Goal: Transaction & Acquisition: Download file/media

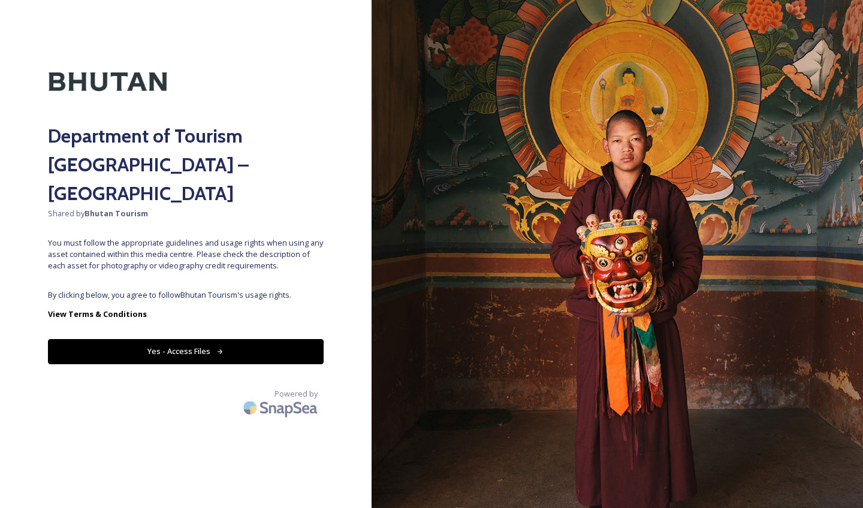
click at [141, 339] on button "Yes - Access Files" at bounding box center [186, 351] width 276 height 25
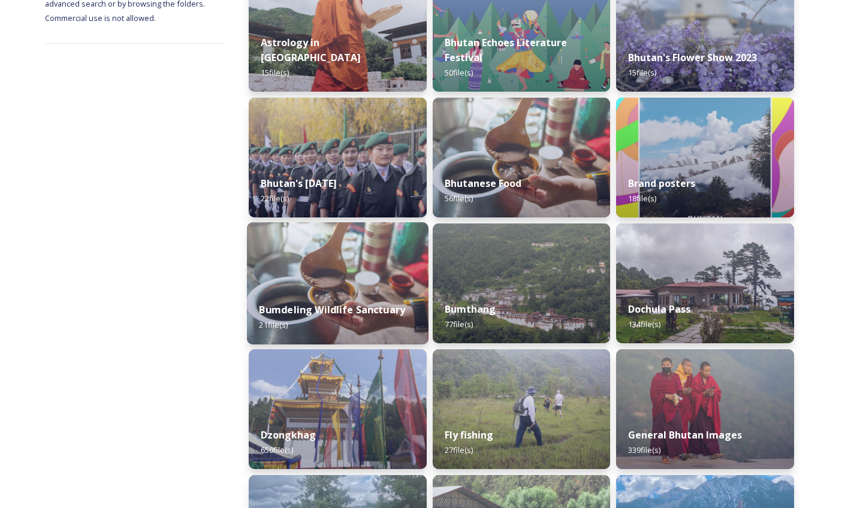
scroll to position [247, 0]
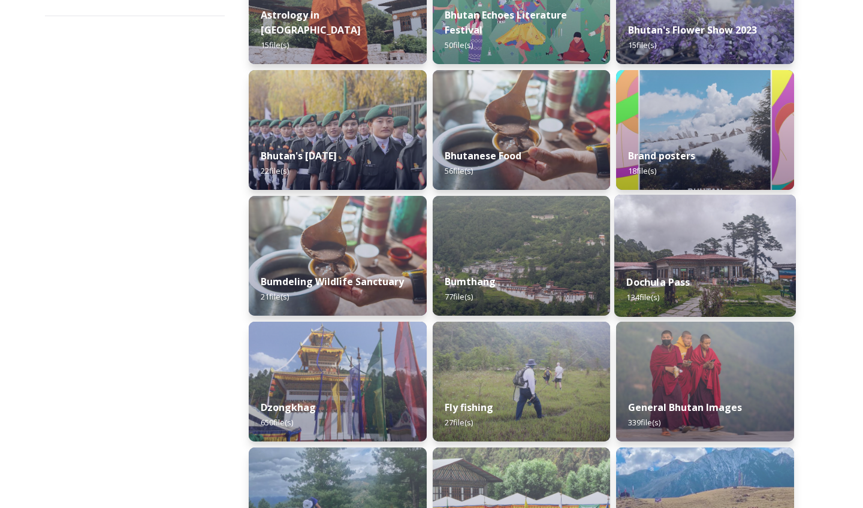
click at [681, 262] on img at bounding box center [705, 256] width 182 height 122
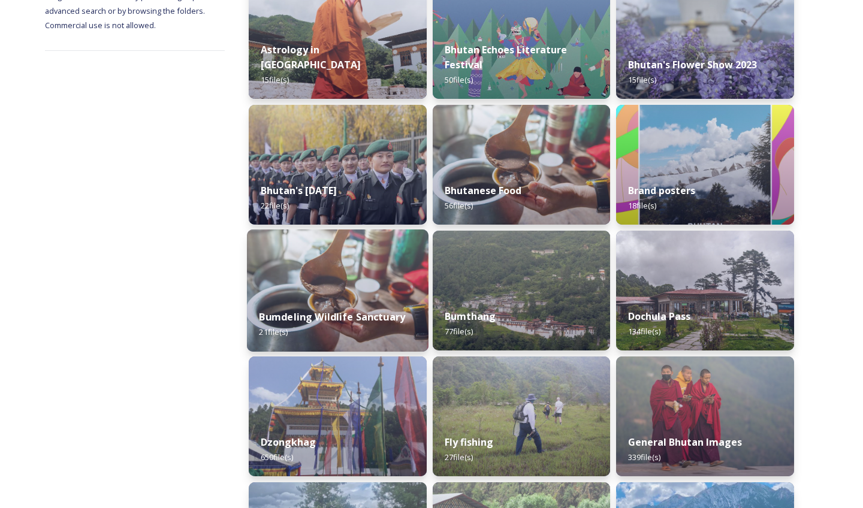
scroll to position [235, 0]
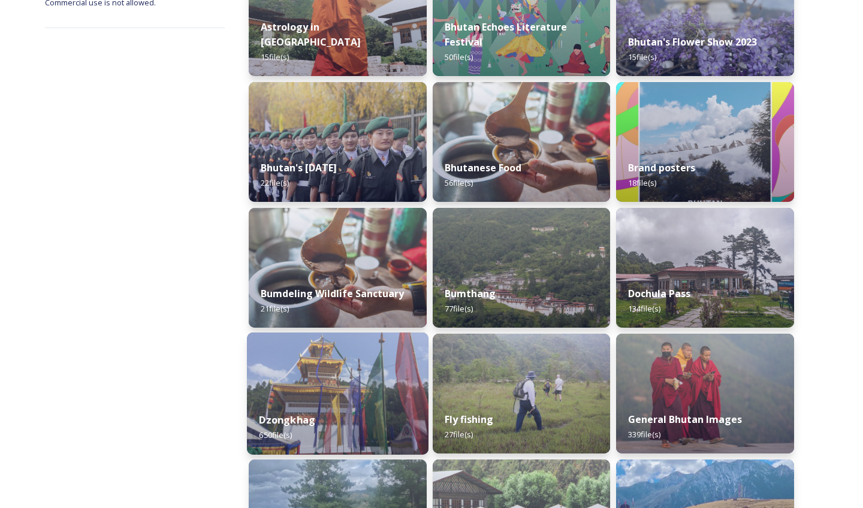
click at [360, 377] on img at bounding box center [338, 393] width 182 height 122
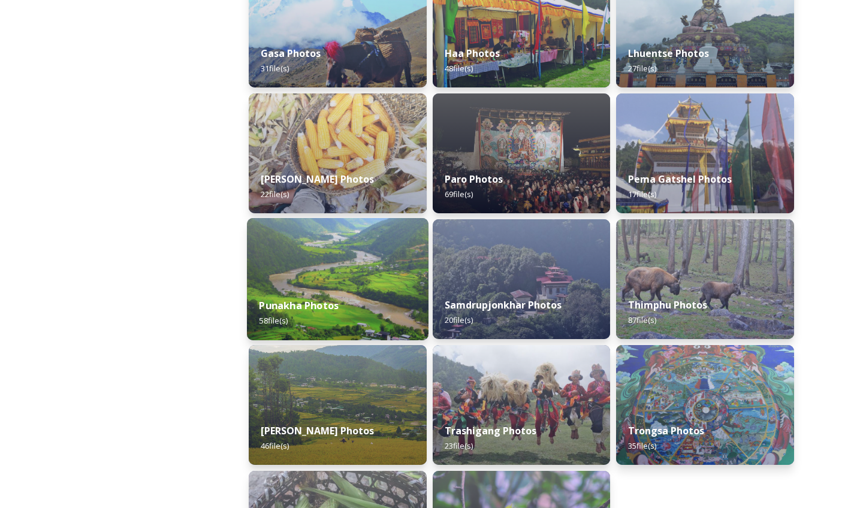
scroll to position [366, 0]
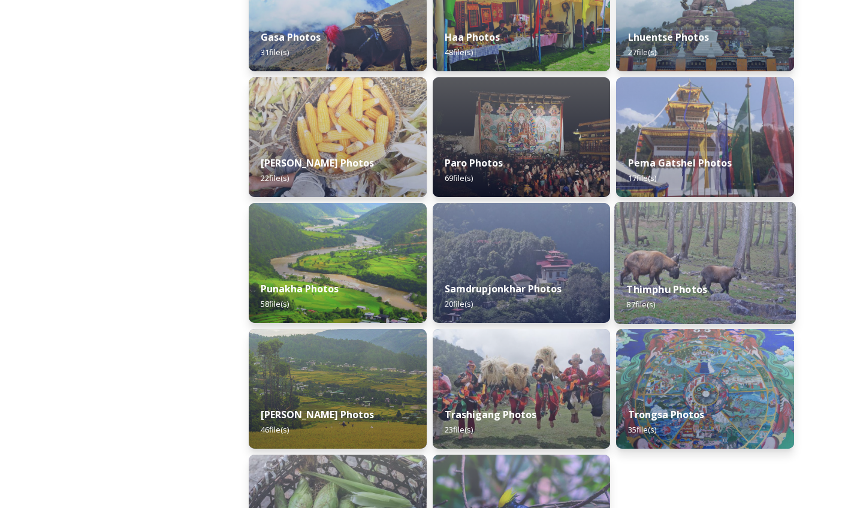
click at [686, 265] on img at bounding box center [705, 263] width 182 height 122
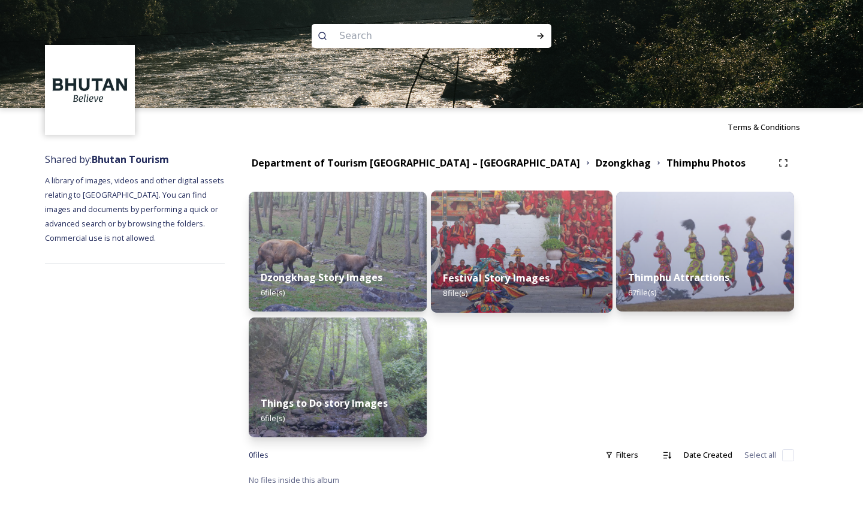
click at [537, 282] on strong "Festival Story Images" at bounding box center [496, 277] width 106 height 13
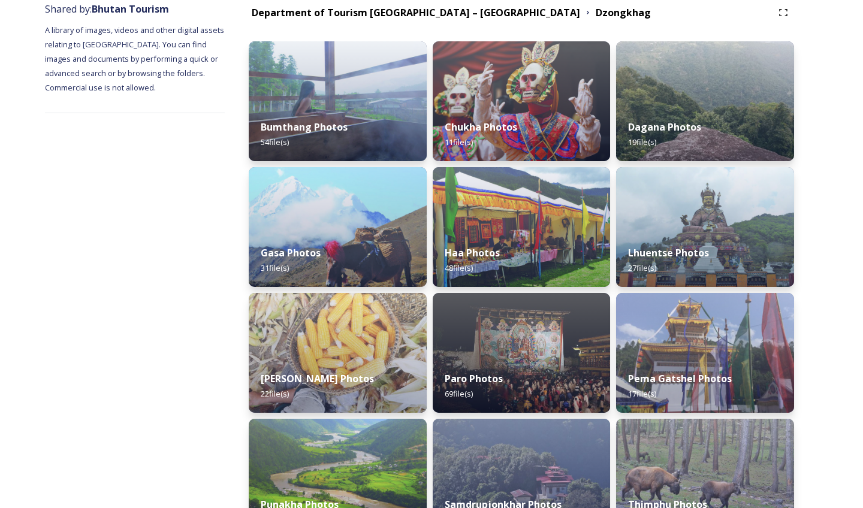
scroll to position [155, 0]
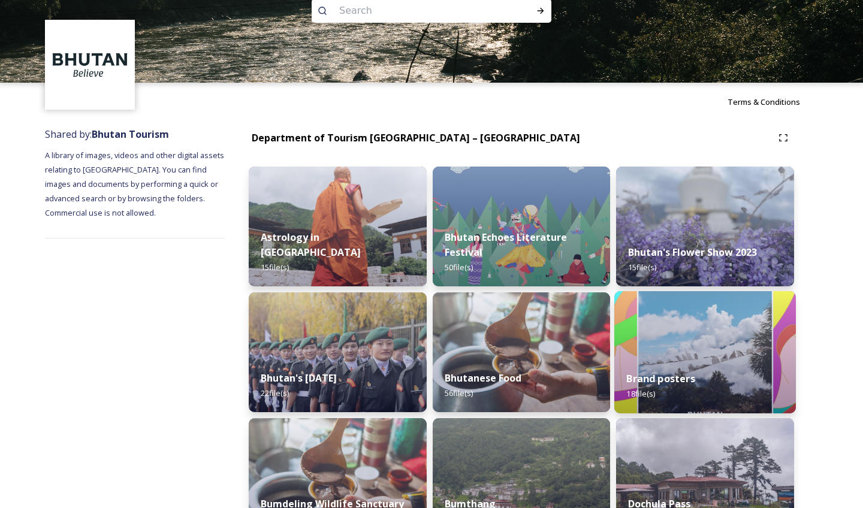
scroll to position [37, 0]
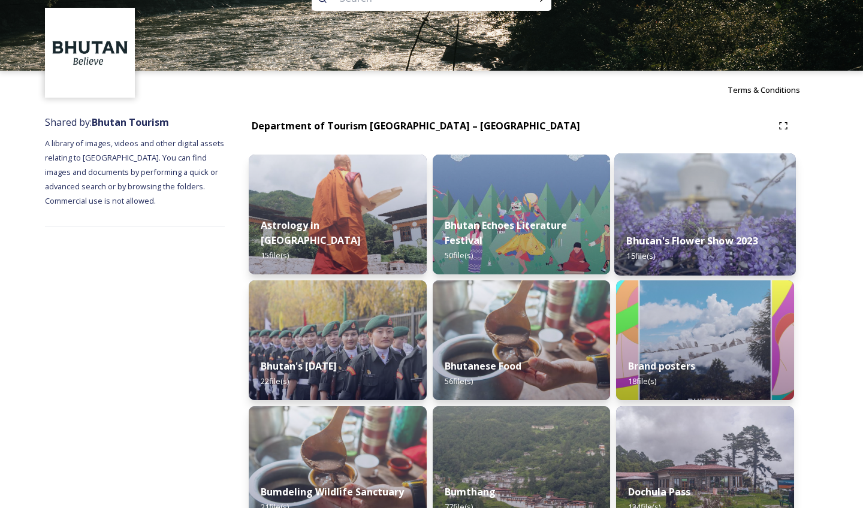
click at [729, 256] on div "Bhutan's Flower Show 2023 15 file(s)" at bounding box center [705, 248] width 182 height 55
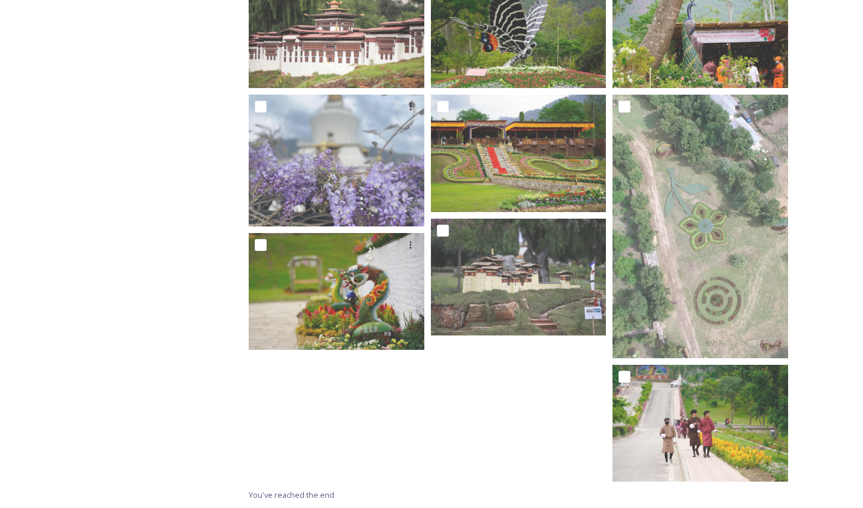
scroll to position [503, 0]
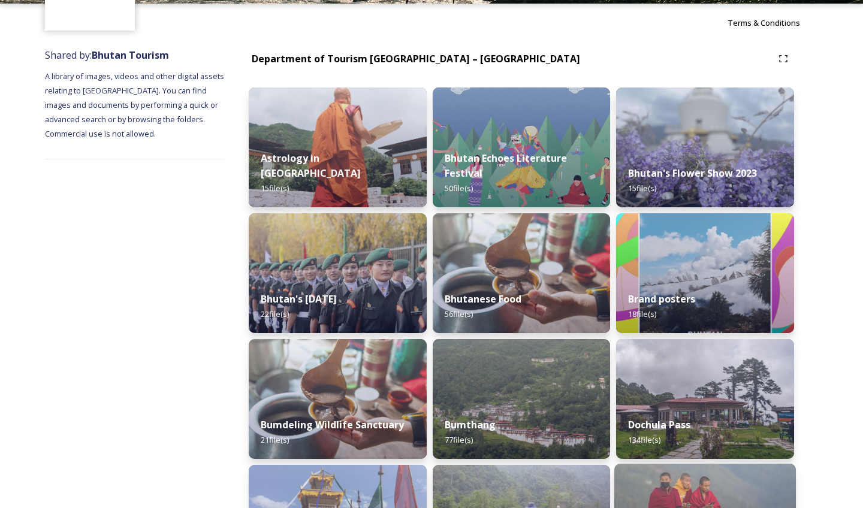
scroll to position [169, 0]
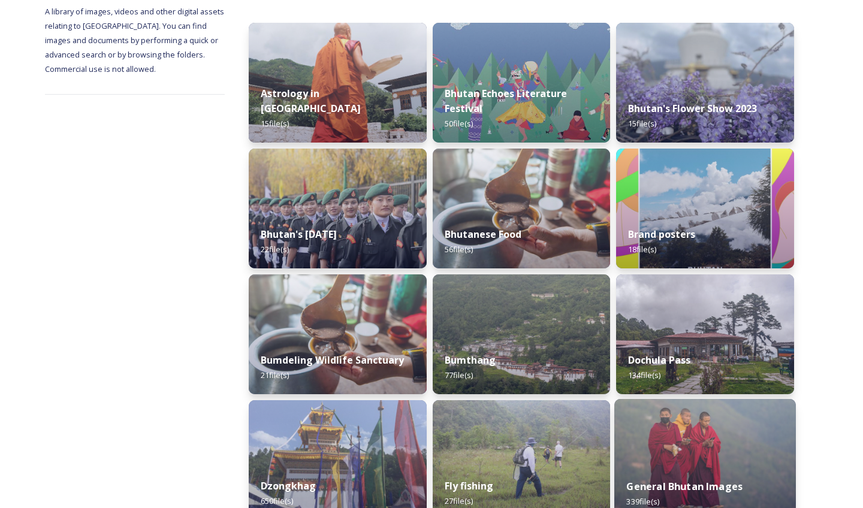
click at [686, 446] on img at bounding box center [705, 460] width 182 height 122
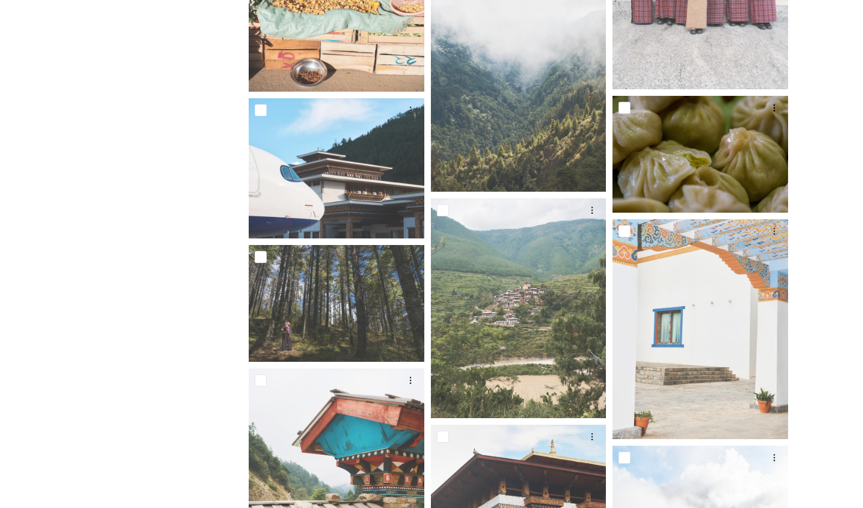
scroll to position [4182, 0]
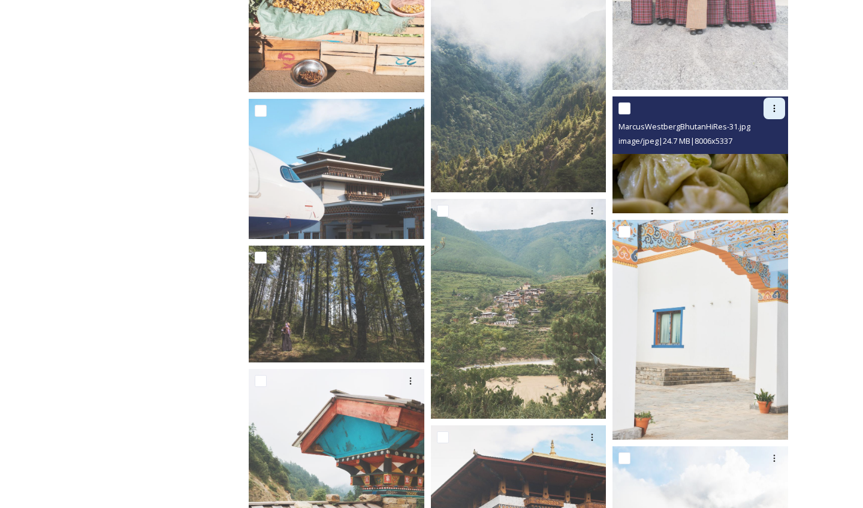
click at [777, 110] on icon at bounding box center [774, 109] width 10 height 10
click at [759, 155] on span "Download" at bounding box center [760, 157] width 37 height 11
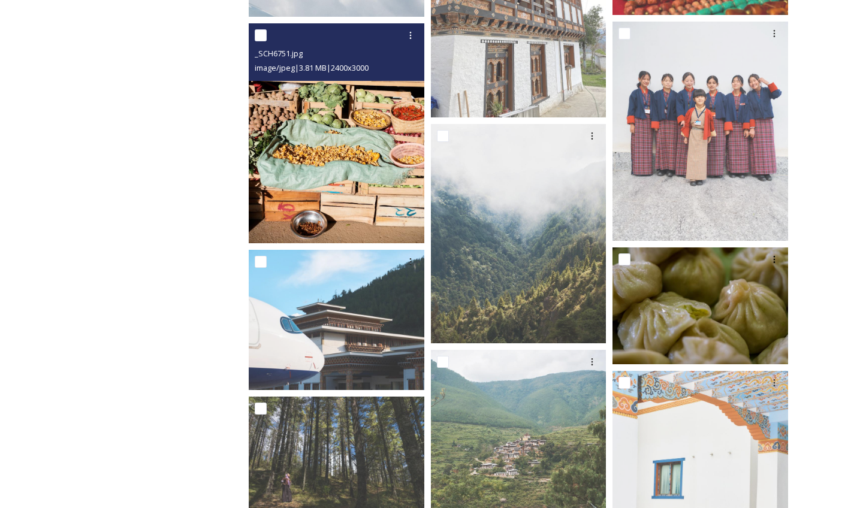
scroll to position [4029, 0]
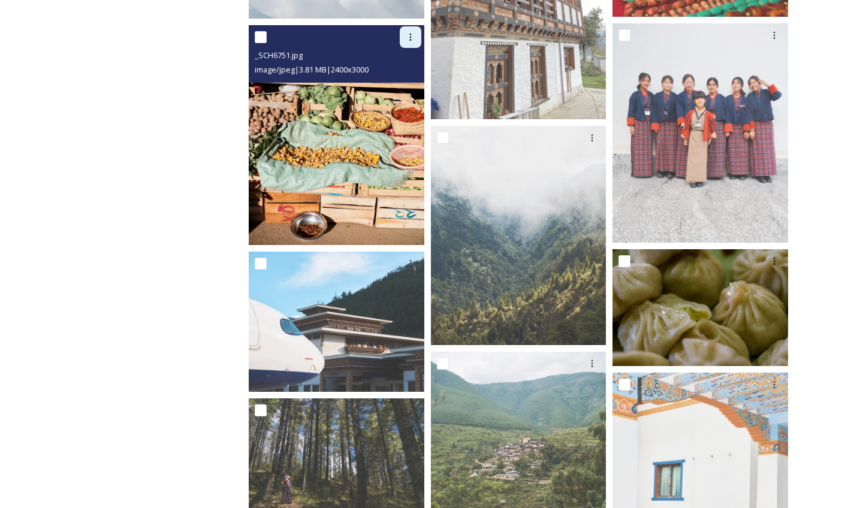
click at [412, 35] on icon at bounding box center [411, 37] width 10 height 10
click at [399, 82] on span "Download" at bounding box center [396, 86] width 37 height 11
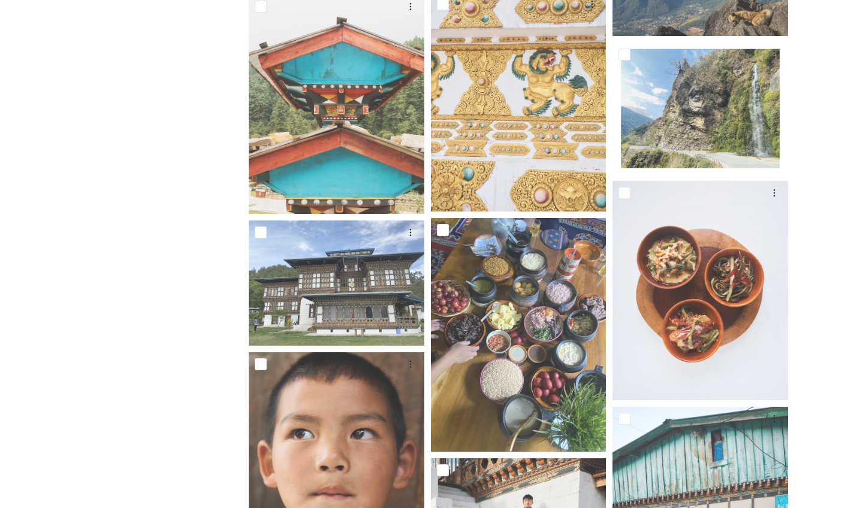
scroll to position [5891, 0]
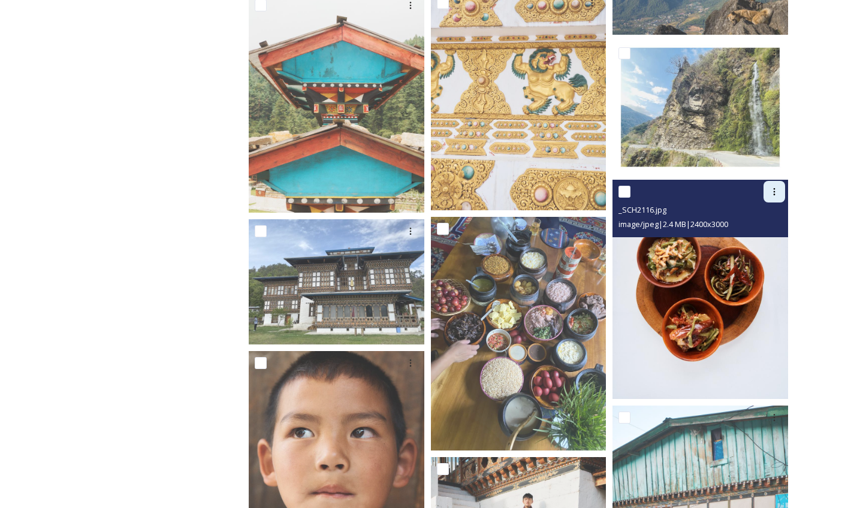
click at [777, 190] on icon at bounding box center [774, 192] width 10 height 10
click at [767, 240] on span "Download" at bounding box center [760, 240] width 37 height 11
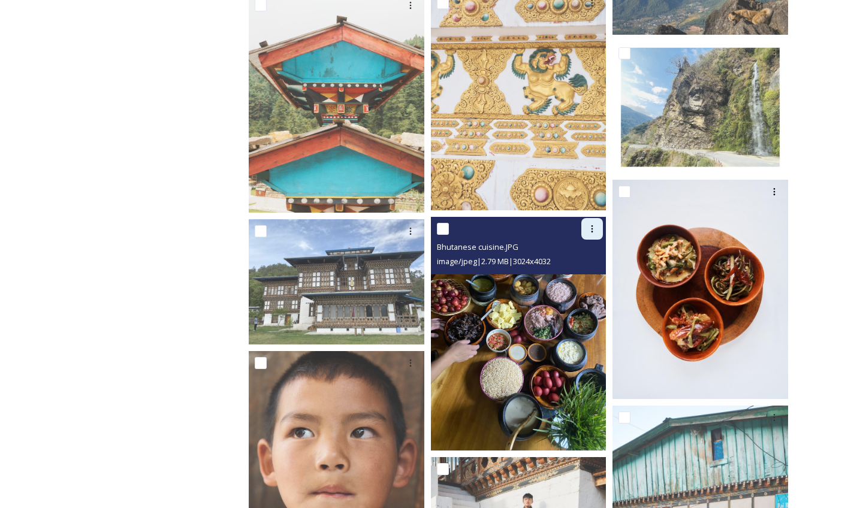
click at [590, 226] on icon at bounding box center [592, 229] width 10 height 10
click at [588, 279] on span "Download" at bounding box center [577, 278] width 37 height 11
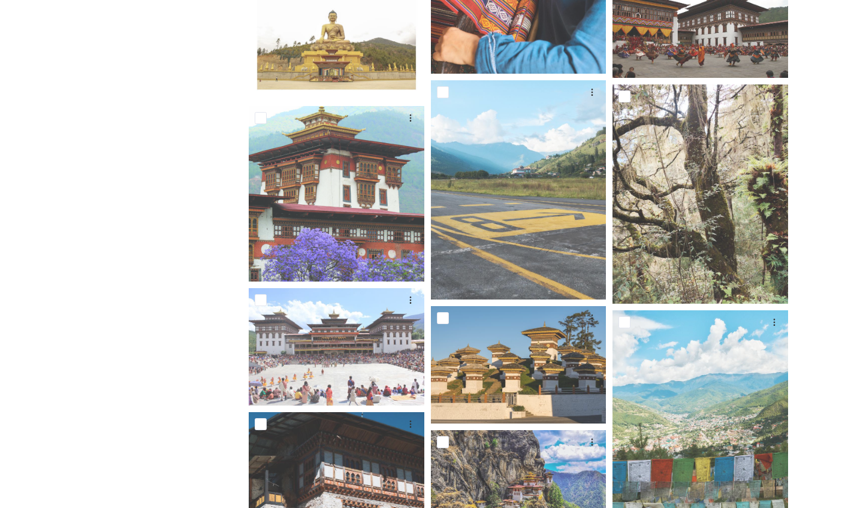
scroll to position [7383, 0]
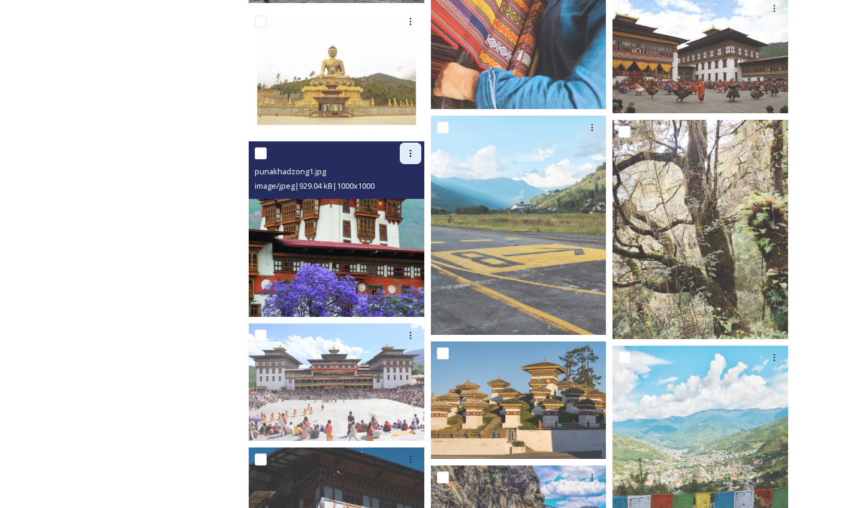
click at [408, 150] on icon at bounding box center [411, 154] width 10 height 10
click at [406, 202] on span "Download" at bounding box center [396, 202] width 37 height 11
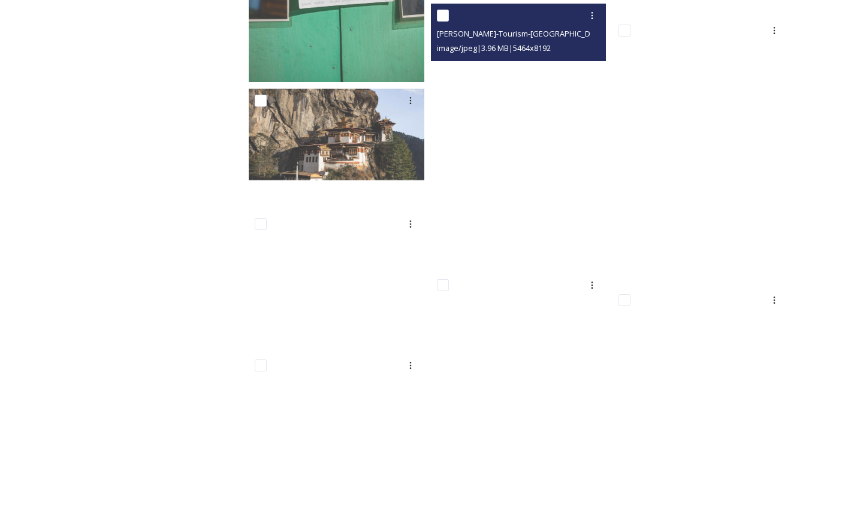
scroll to position [17769, 0]
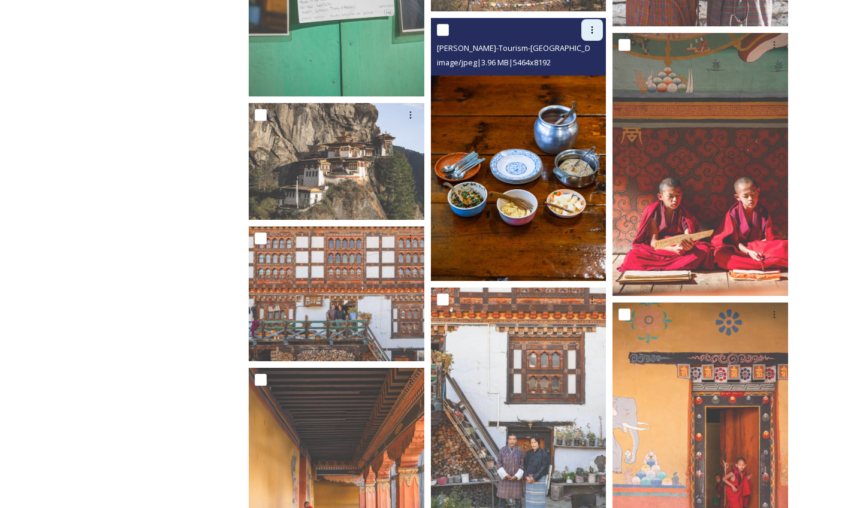
click at [589, 29] on icon at bounding box center [592, 30] width 10 height 10
click at [583, 76] on span "Download" at bounding box center [577, 79] width 37 height 11
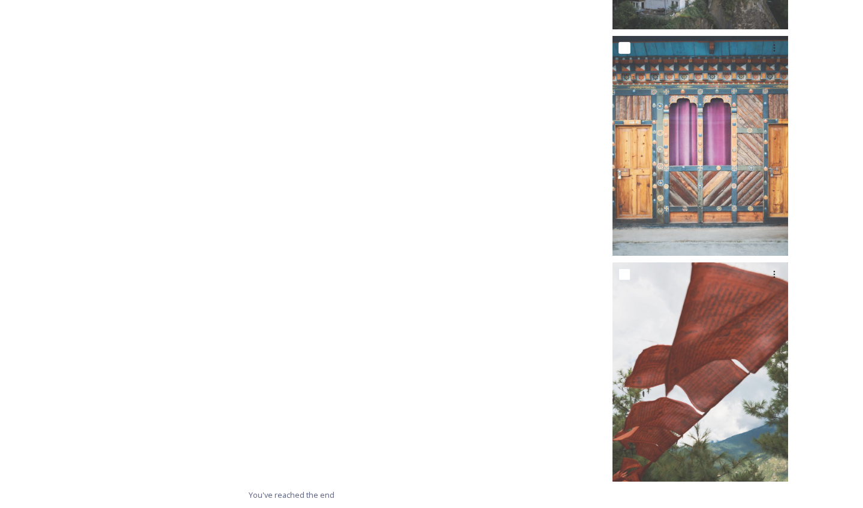
scroll to position [22117, 0]
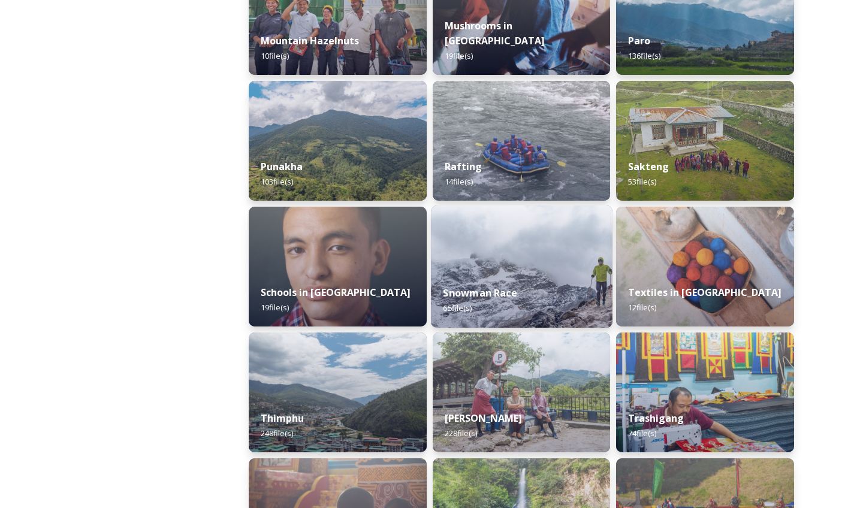
scroll to position [1175, 0]
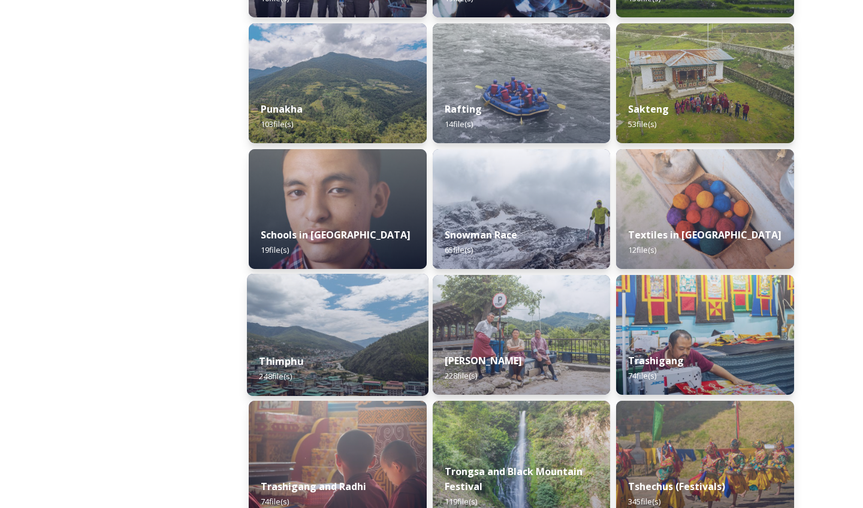
click at [305, 374] on div "Thimphu 248 file(s)" at bounding box center [338, 368] width 182 height 55
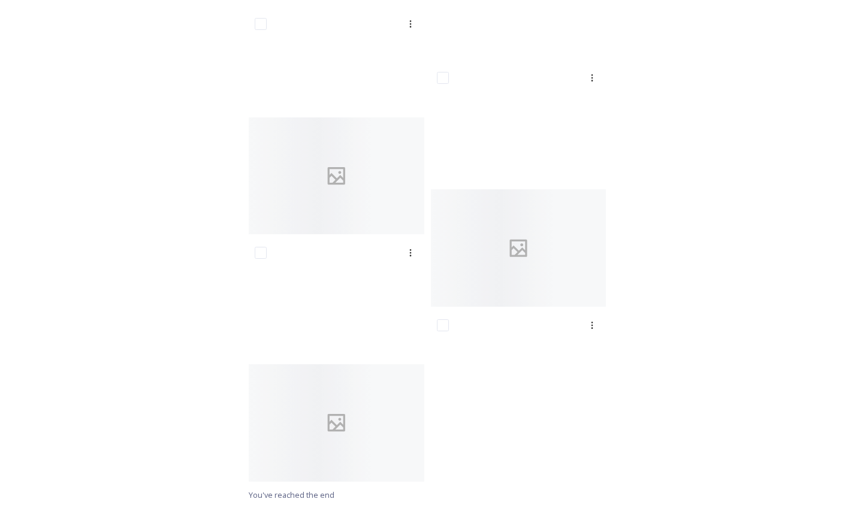
scroll to position [11239, 0]
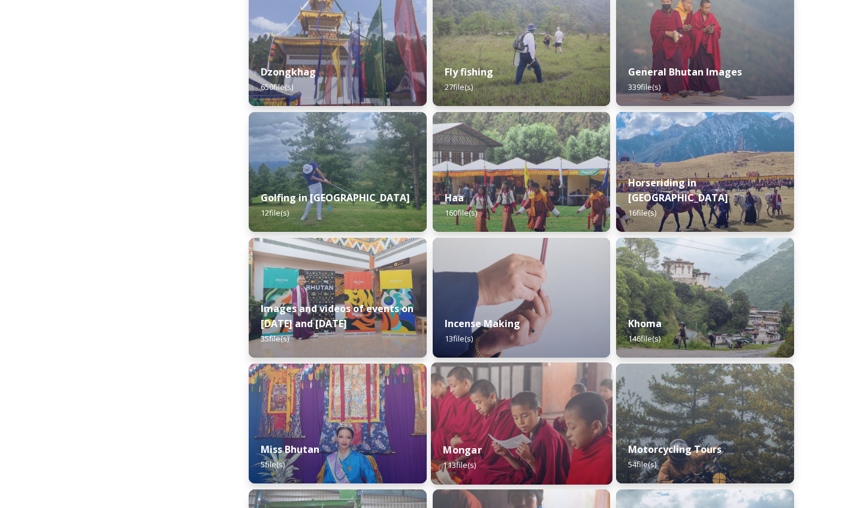
scroll to position [501, 0]
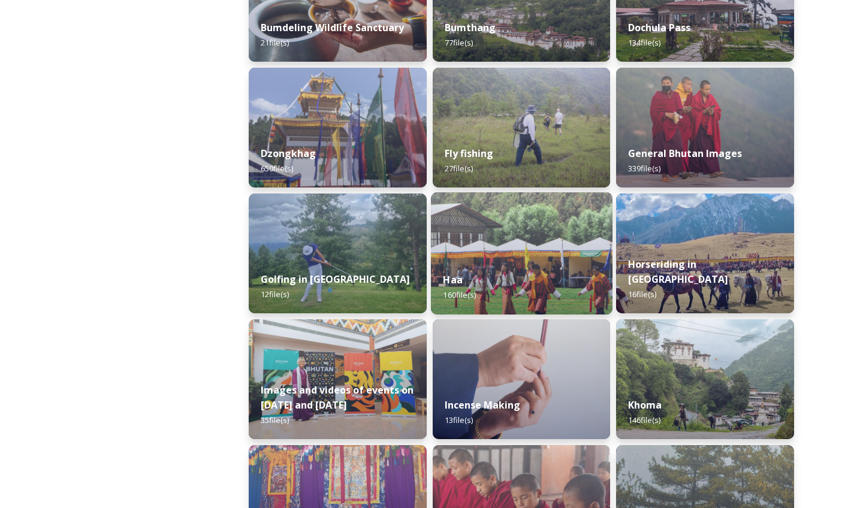
click at [522, 252] on img at bounding box center [522, 253] width 182 height 122
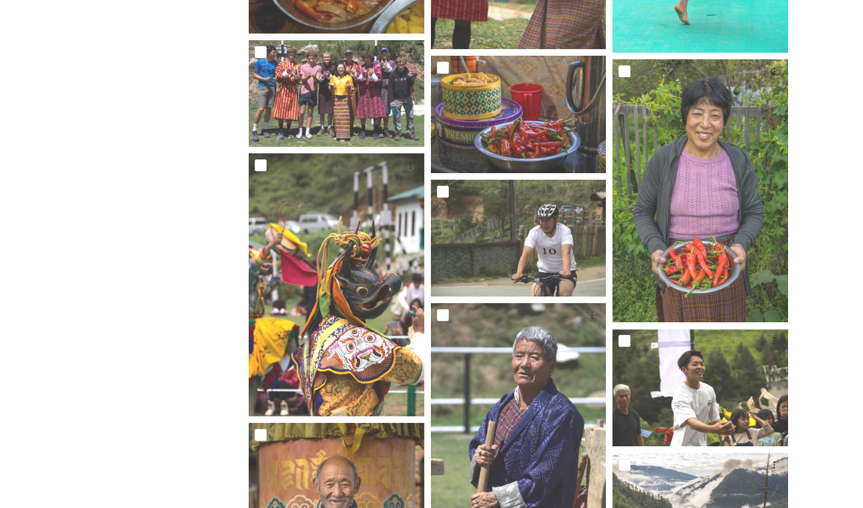
scroll to position [704, 0]
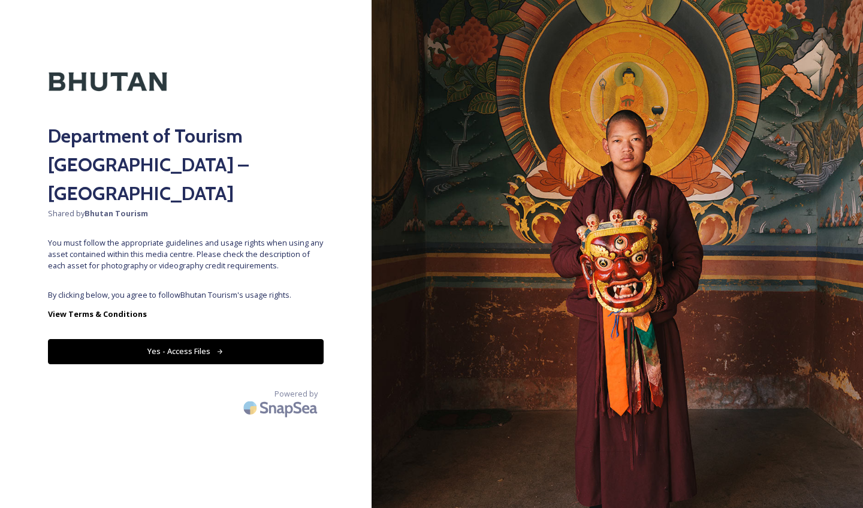
click at [200, 339] on button "Yes - Access Files" at bounding box center [186, 351] width 276 height 25
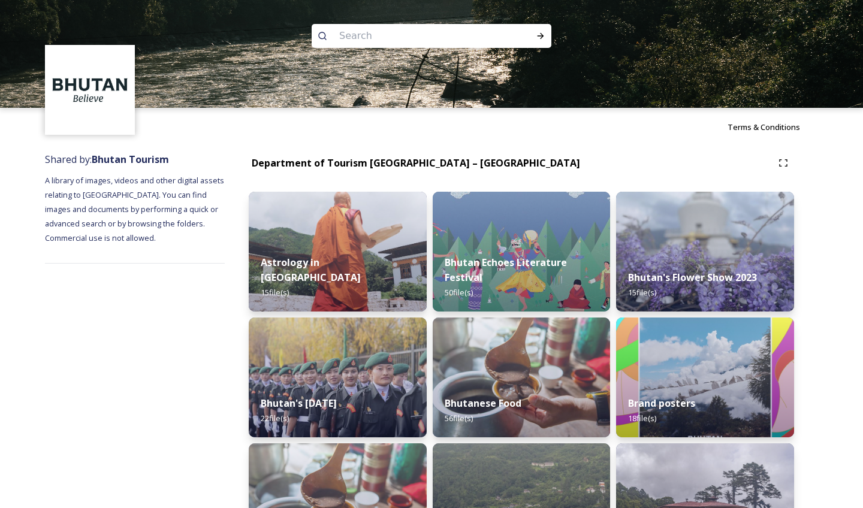
click at [391, 22] on img at bounding box center [431, 54] width 863 height 108
click at [388, 34] on input at bounding box center [415, 36] width 164 height 26
type input "lempelri"
click at [540, 37] on icon at bounding box center [541, 36] width 10 height 10
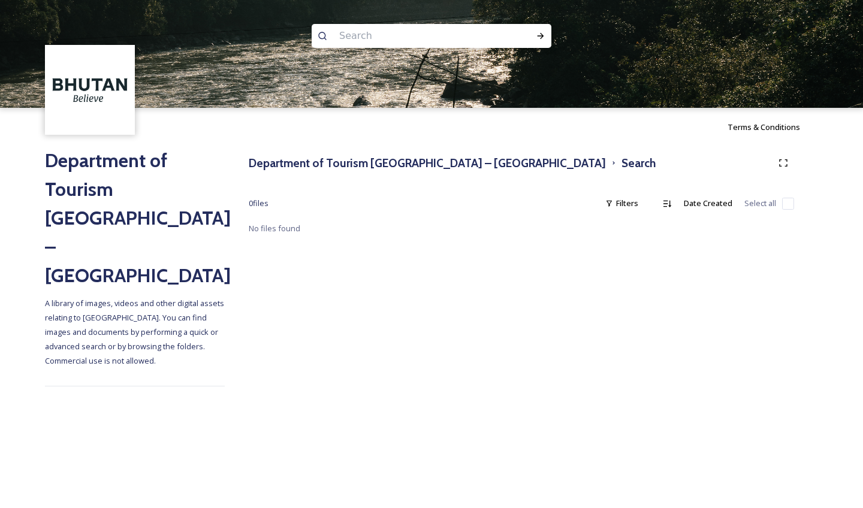
click at [399, 40] on input at bounding box center [415, 36] width 164 height 26
type input "festivel"
click at [544, 38] on icon at bounding box center [541, 36] width 10 height 10
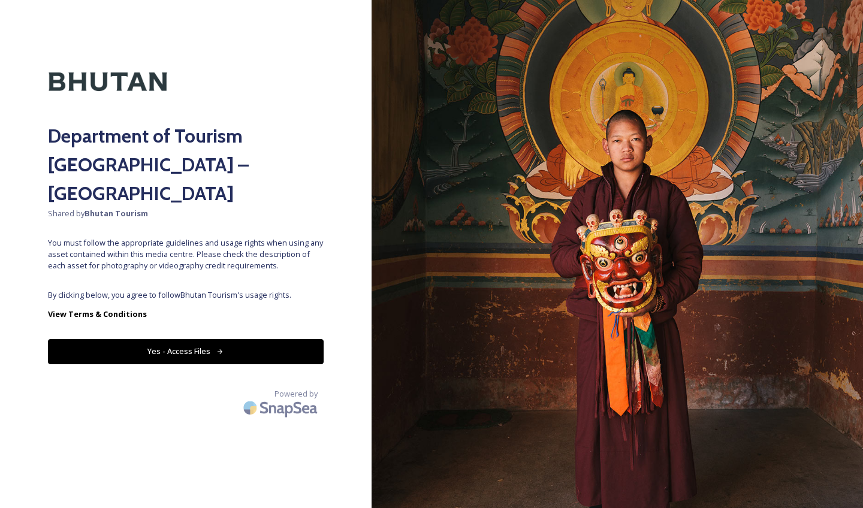
click at [161, 339] on button "Yes - Access Files" at bounding box center [186, 351] width 276 height 25
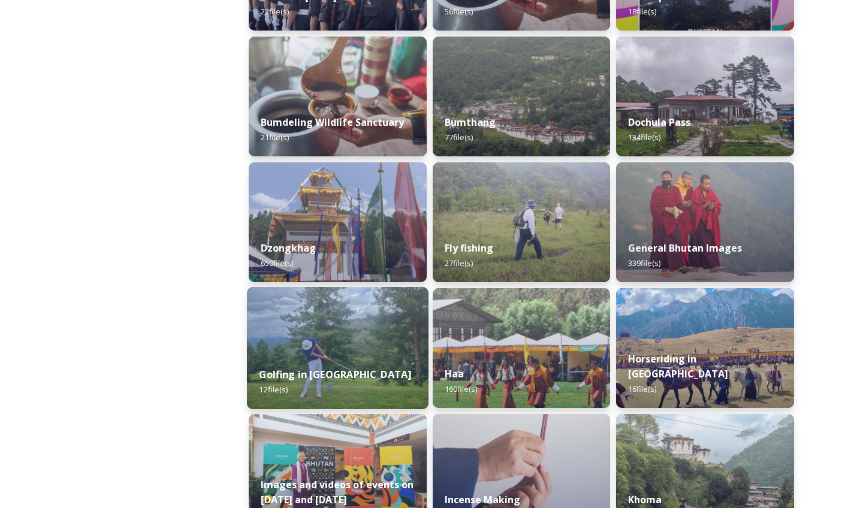
scroll to position [413, 0]
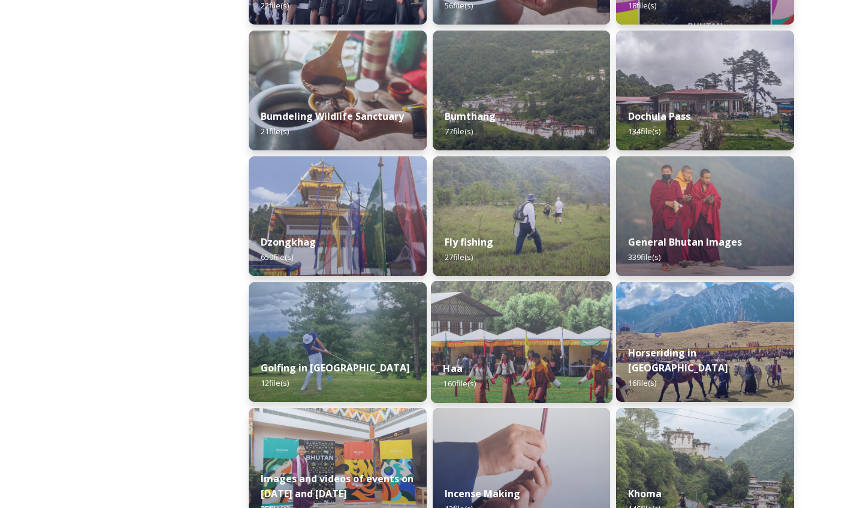
click at [491, 332] on img at bounding box center [522, 342] width 182 height 122
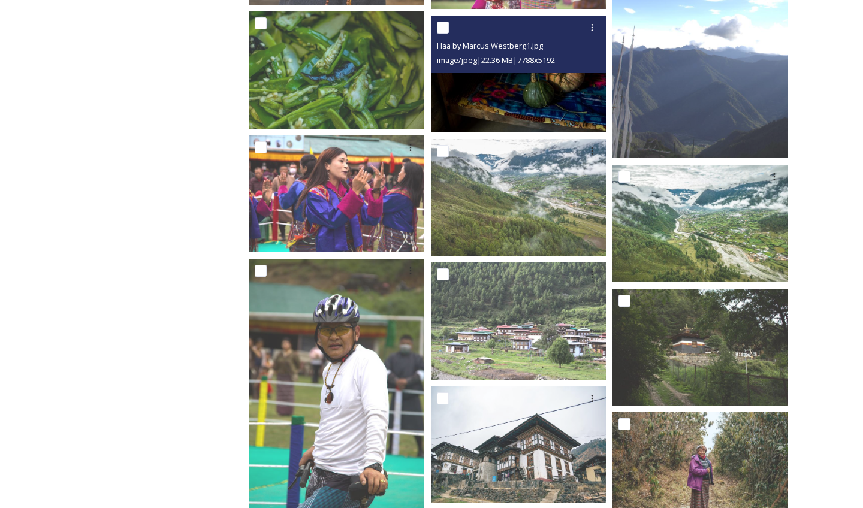
scroll to position [1683, 0]
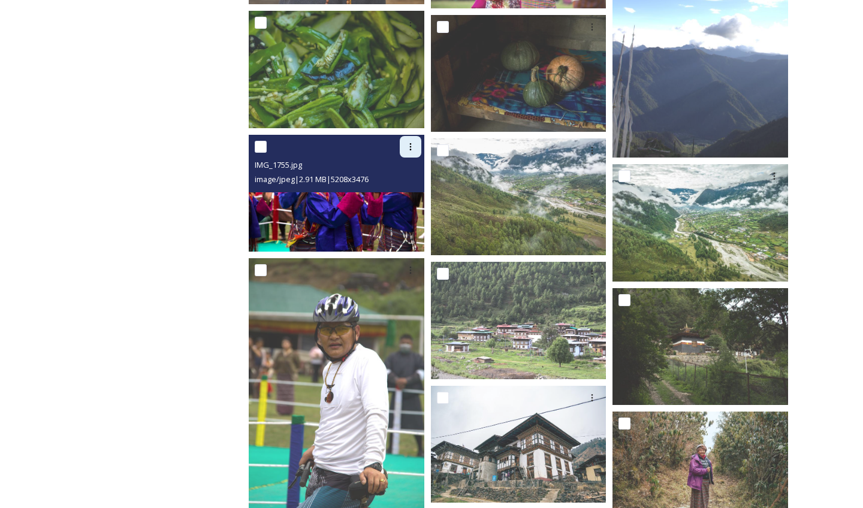
click at [412, 143] on icon at bounding box center [411, 147] width 10 height 10
click at [409, 193] on span "Download" at bounding box center [396, 195] width 37 height 11
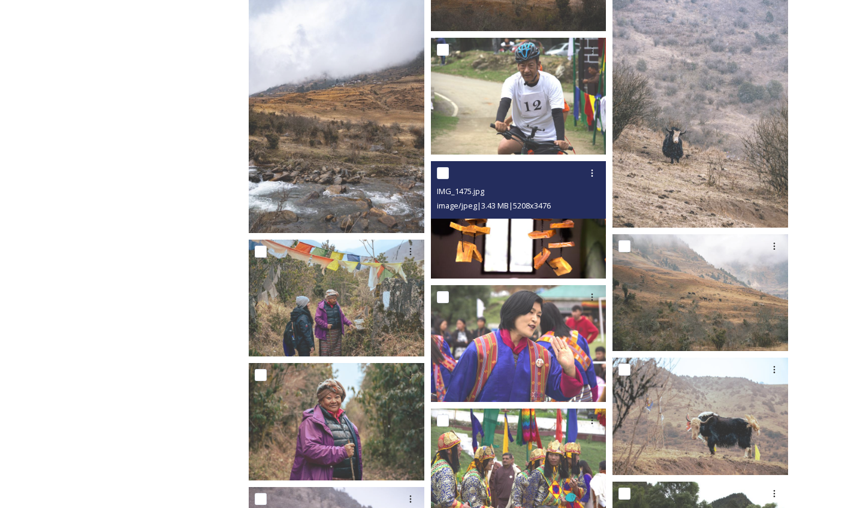
scroll to position [2780, 0]
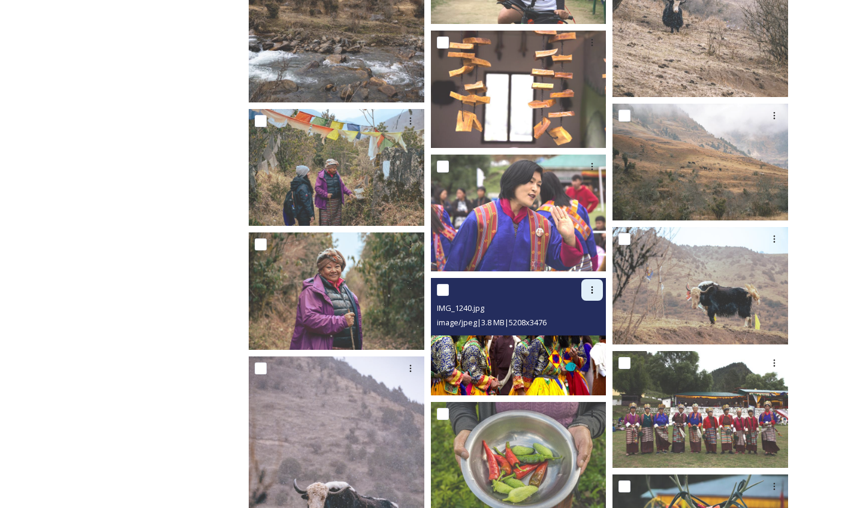
click at [592, 287] on icon at bounding box center [592, 289] width 2 height 7
click at [588, 340] on span "Download" at bounding box center [577, 339] width 37 height 11
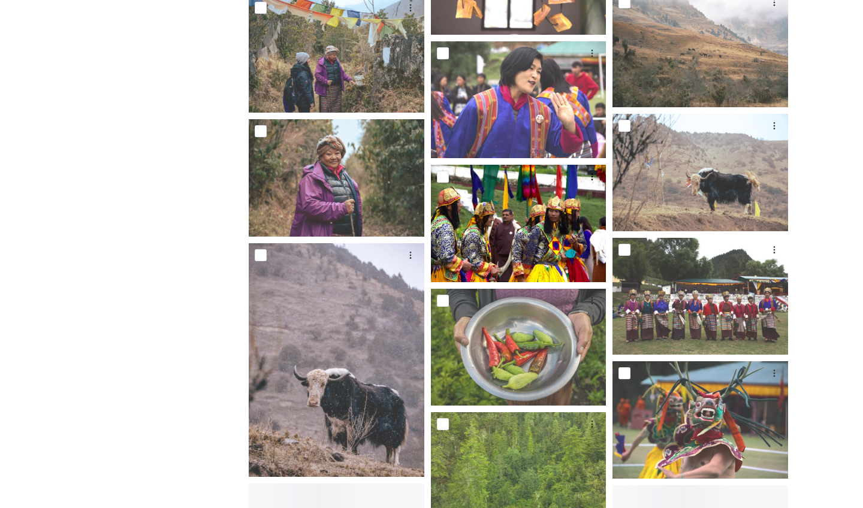
scroll to position [2911, 0]
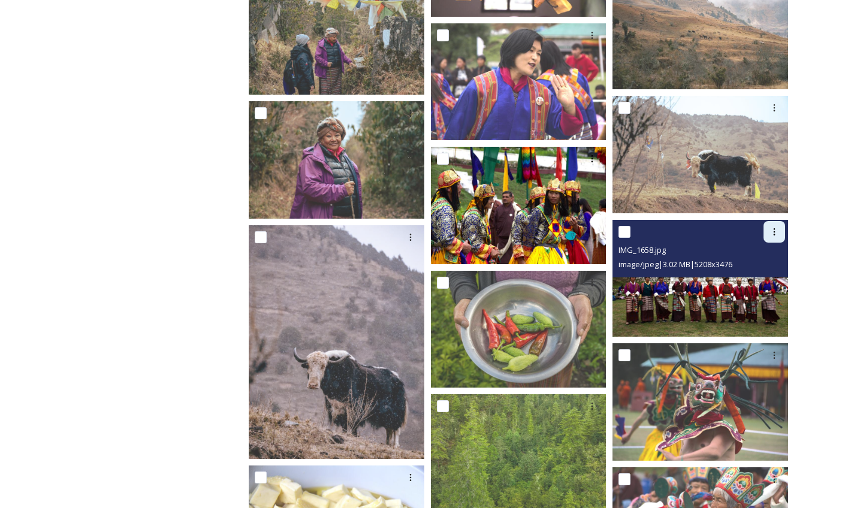
click at [775, 236] on icon at bounding box center [774, 232] width 10 height 10
click at [761, 278] on span "Download" at bounding box center [760, 281] width 37 height 11
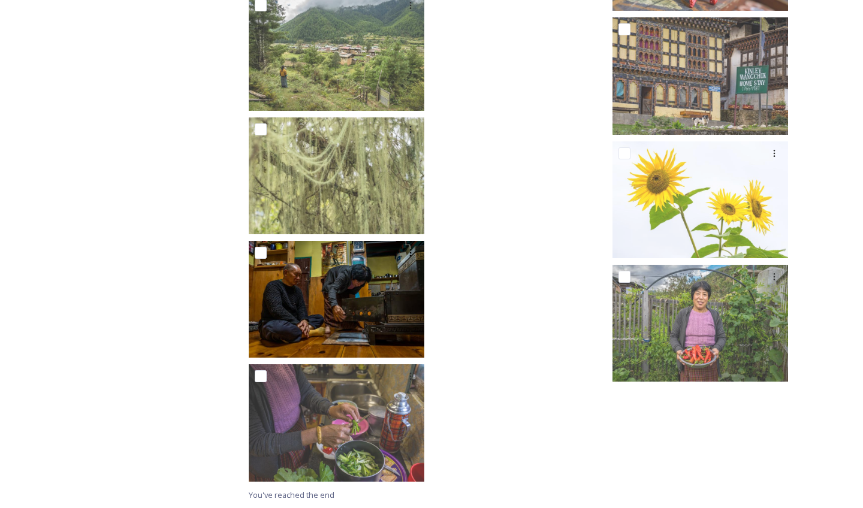
scroll to position [8631, 0]
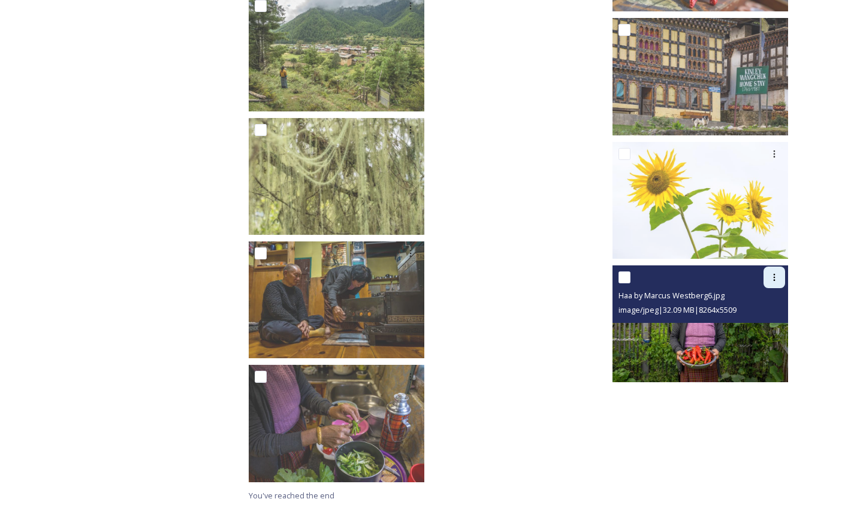
click at [775, 277] on icon at bounding box center [774, 277] width 2 height 7
click at [762, 321] on span "Download" at bounding box center [760, 326] width 37 height 11
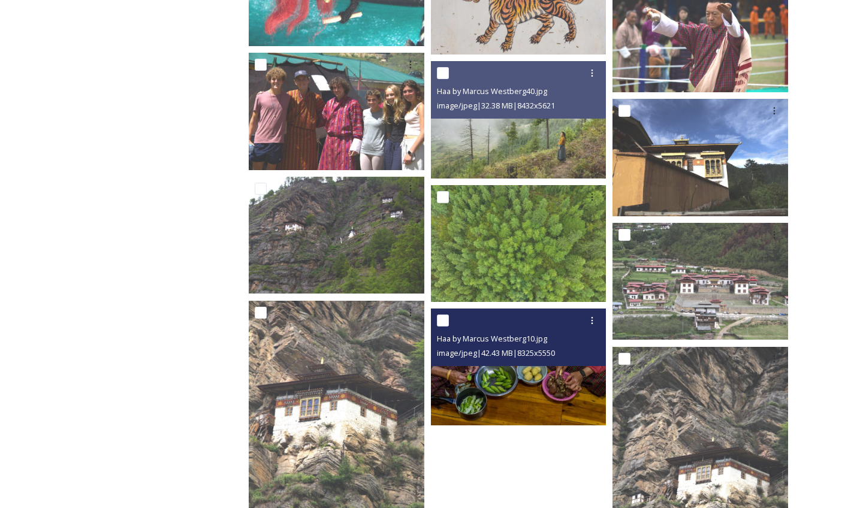
scroll to position [7267, 0]
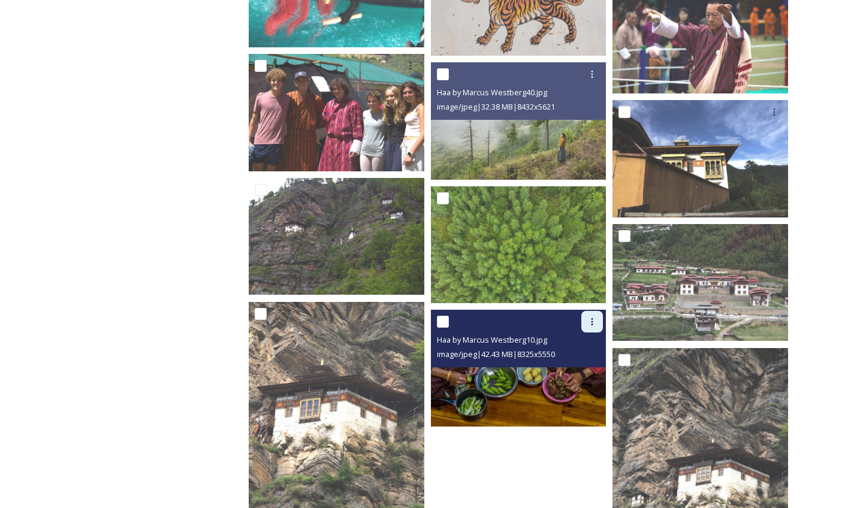
click at [598, 319] on div at bounding box center [592, 322] width 22 height 22
click at [580, 368] on span "Download" at bounding box center [577, 370] width 37 height 11
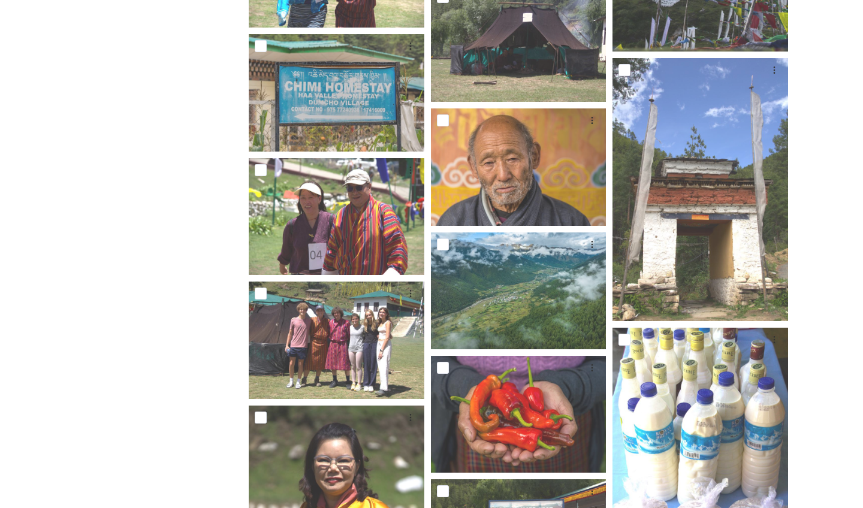
scroll to position [3734, 0]
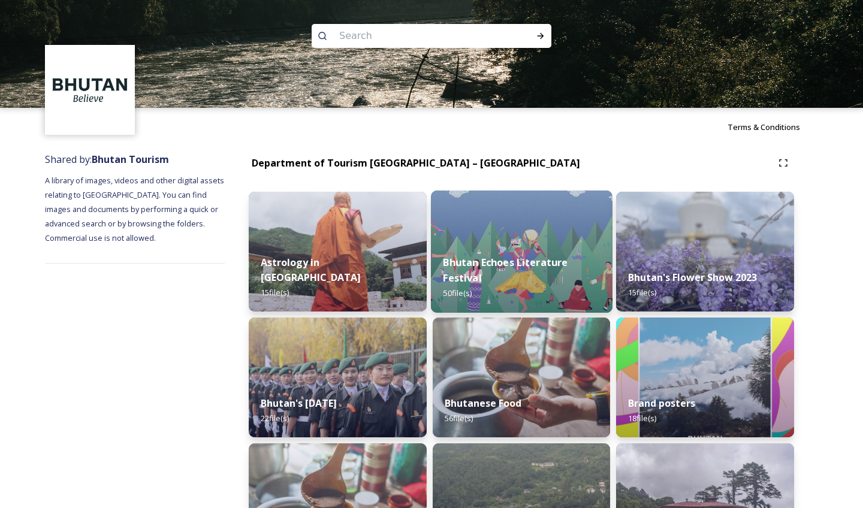
click at [474, 281] on strong "Bhutan Echoes Literature Festival" at bounding box center [505, 270] width 125 height 29
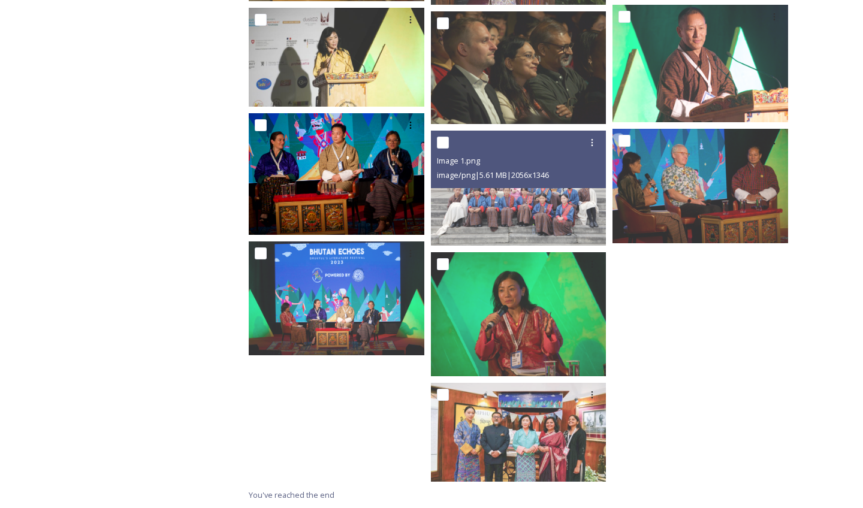
scroll to position [1938, 0]
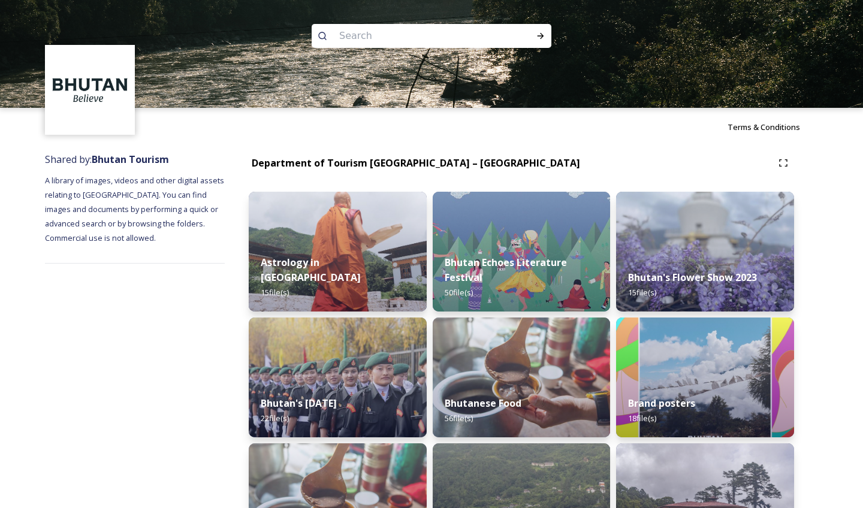
scroll to position [43, 0]
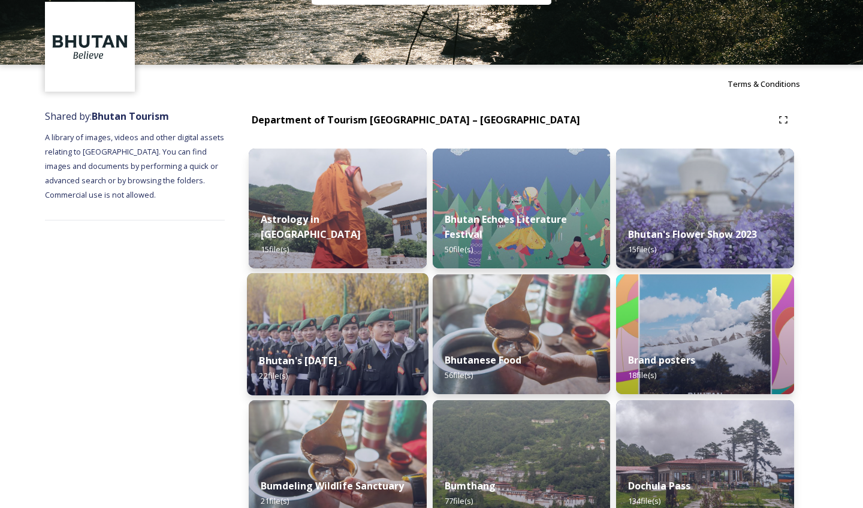
click at [347, 342] on div "Bhutan's National Day 2022 22 file(s)" at bounding box center [338, 368] width 182 height 55
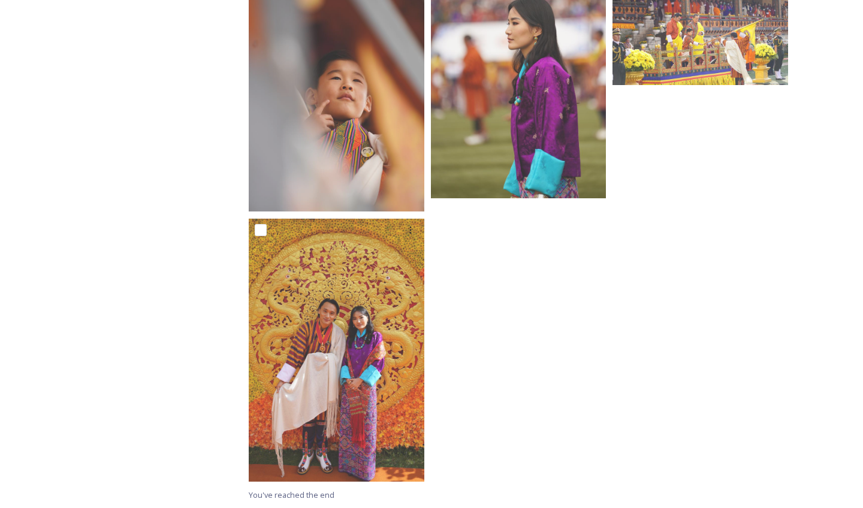
scroll to position [1308, 0]
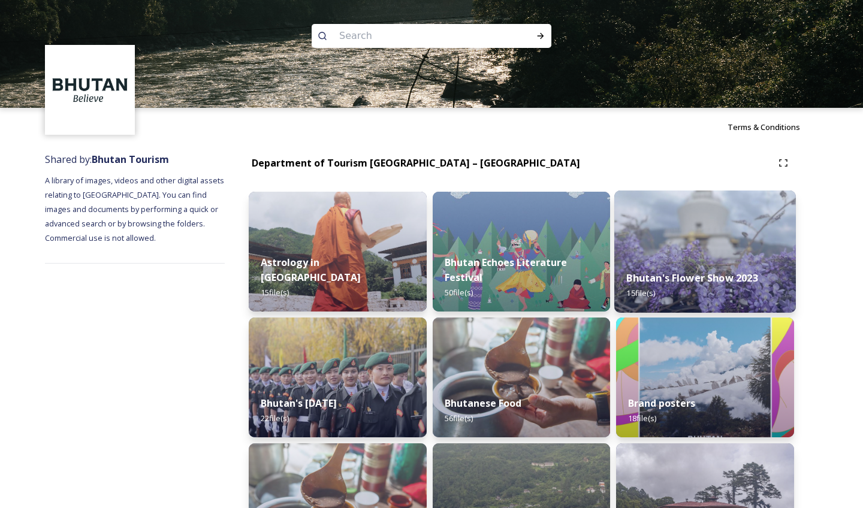
click at [734, 241] on img at bounding box center [705, 251] width 182 height 122
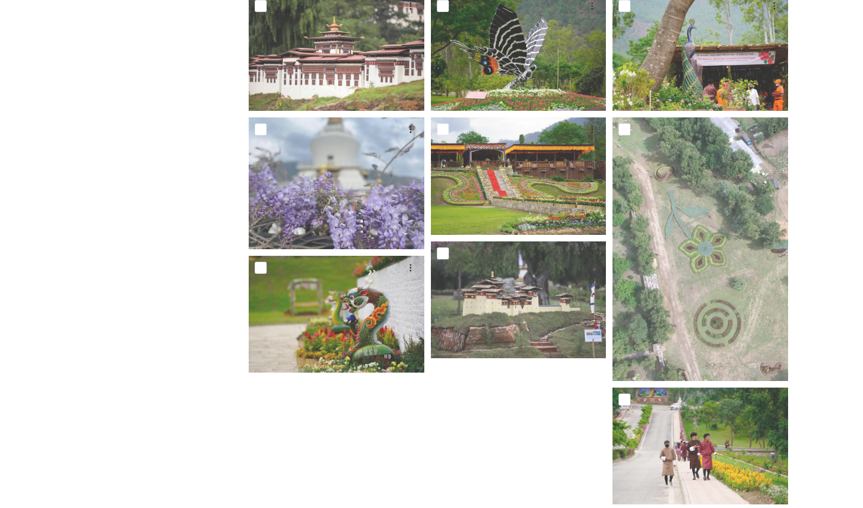
scroll to position [1102, 0]
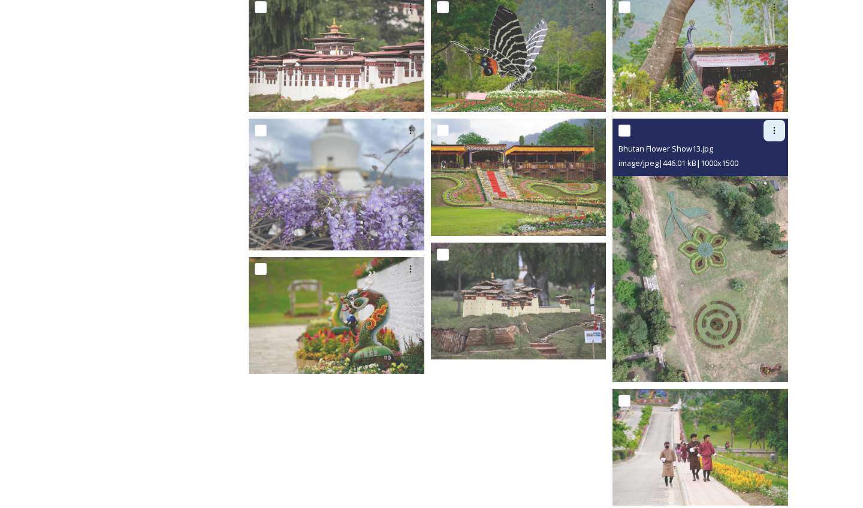
click at [776, 131] on icon at bounding box center [774, 131] width 10 height 10
click at [761, 180] on span "Download" at bounding box center [760, 180] width 37 height 11
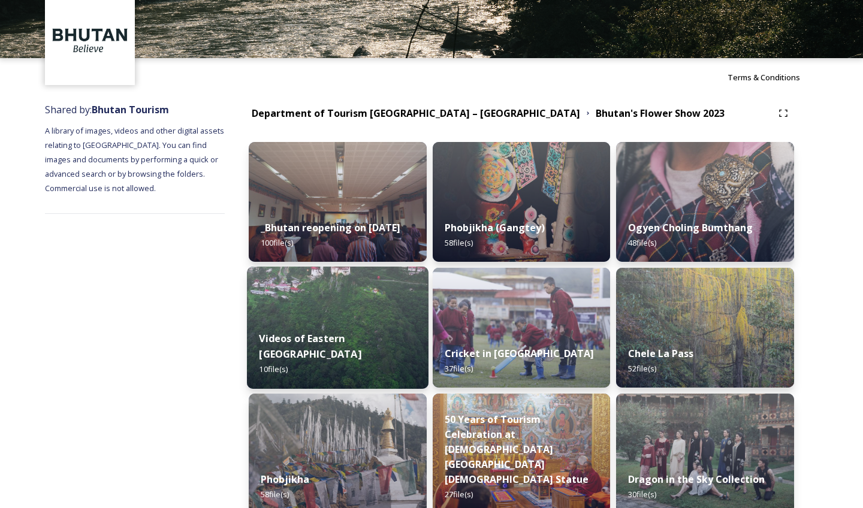
scroll to position [49, 0]
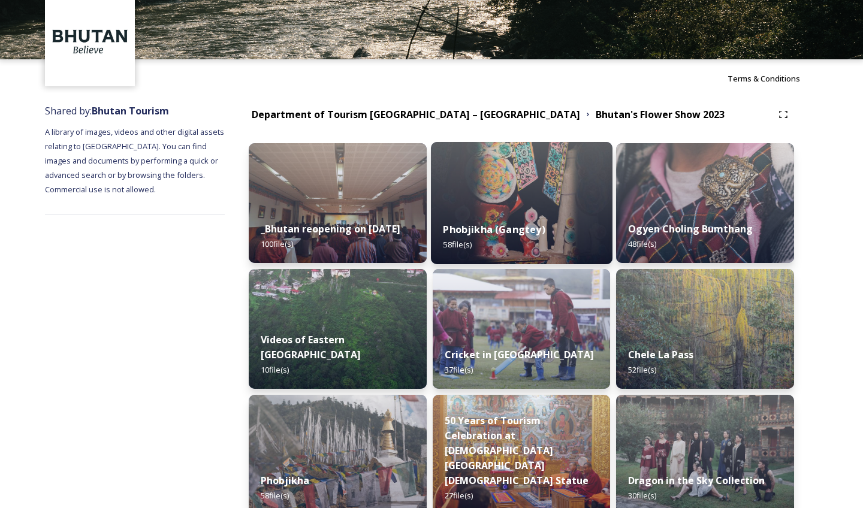
click at [528, 223] on strong "Phobjikha (Gangtey)" at bounding box center [494, 229] width 102 height 13
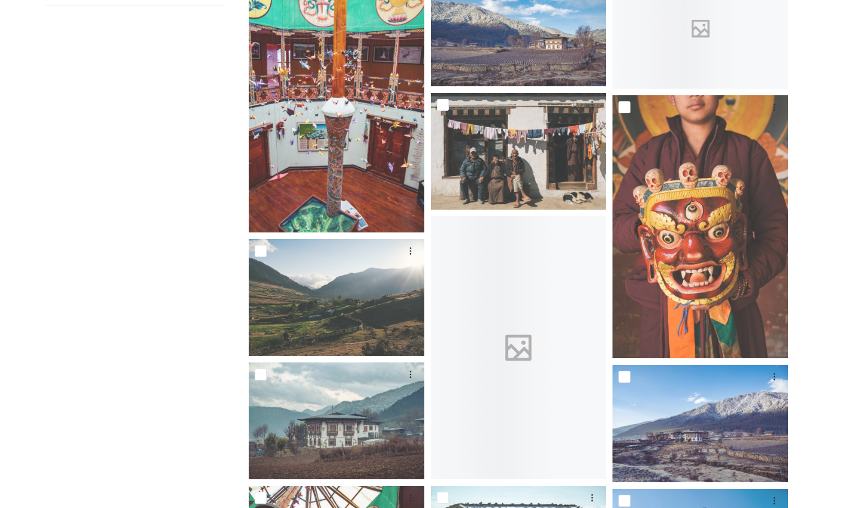
scroll to position [261, 0]
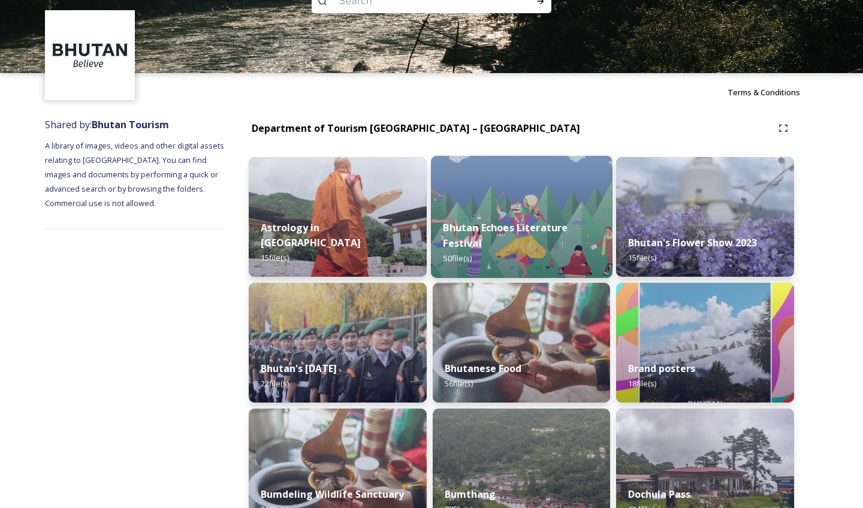
scroll to position [49, 0]
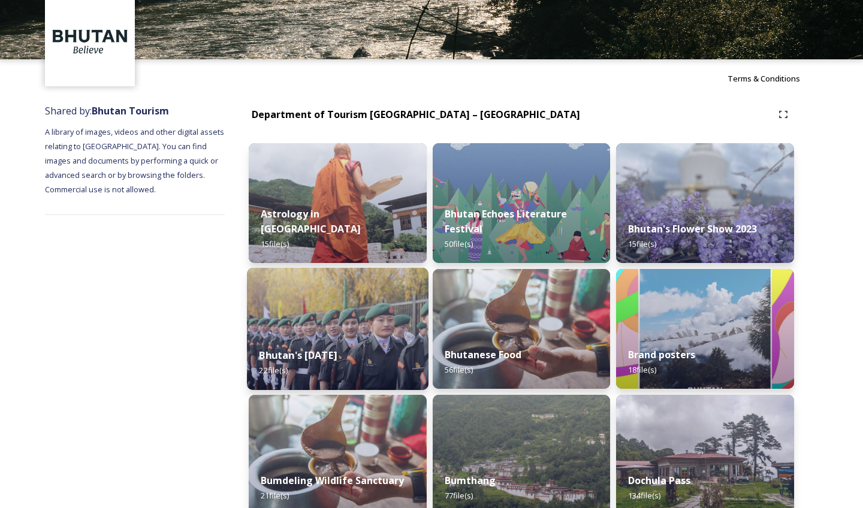
click at [338, 319] on img at bounding box center [338, 329] width 182 height 122
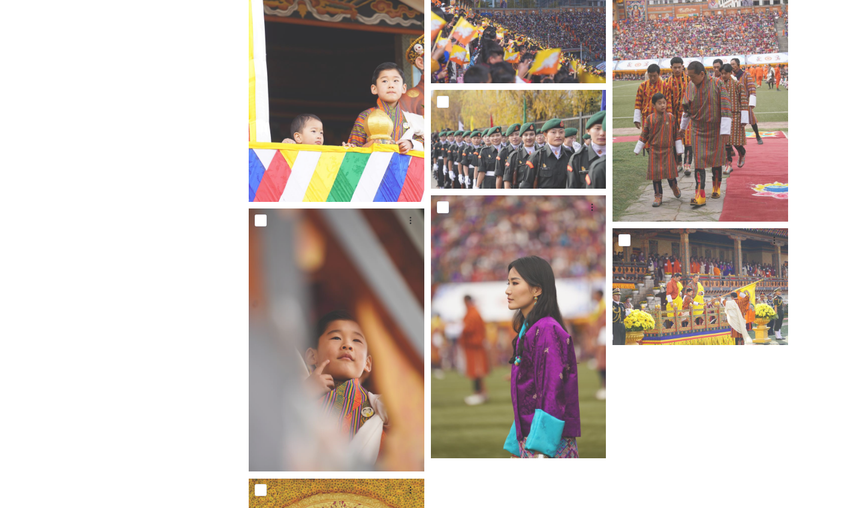
scroll to position [1046, 0]
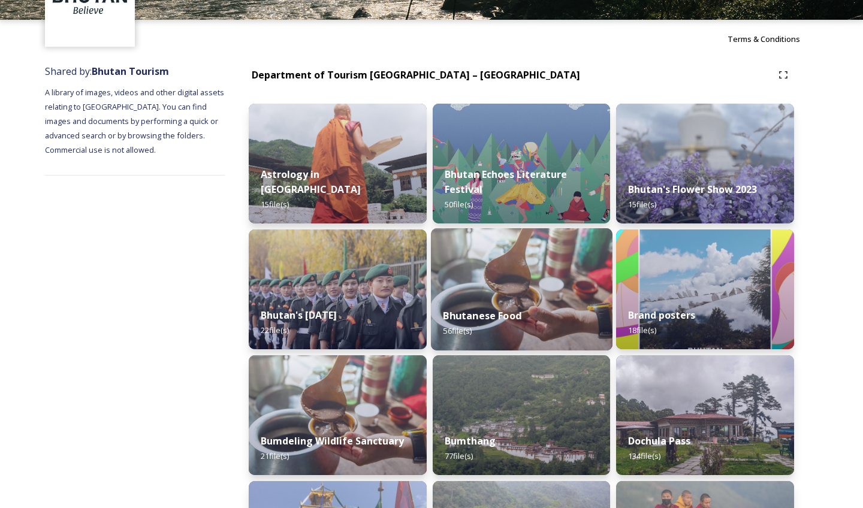
scroll to position [135, 0]
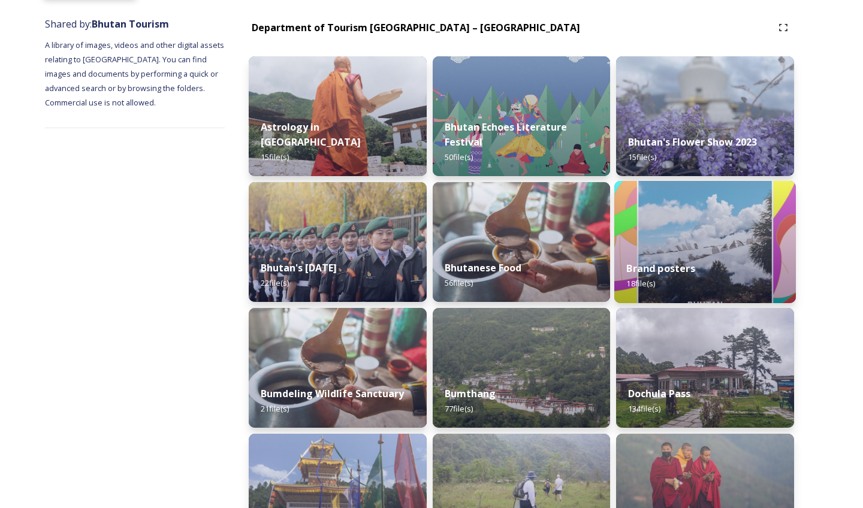
click at [661, 253] on div "Brand posters 18 file(s)" at bounding box center [705, 276] width 182 height 55
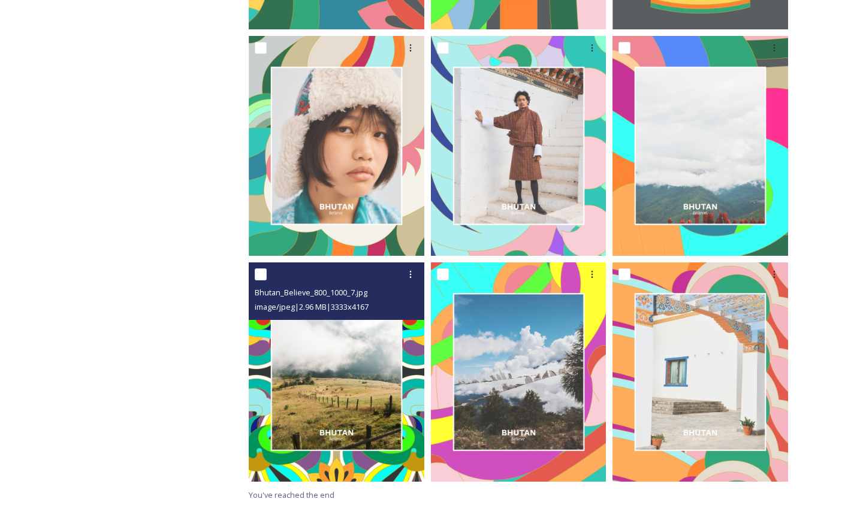
scroll to position [1095, 0]
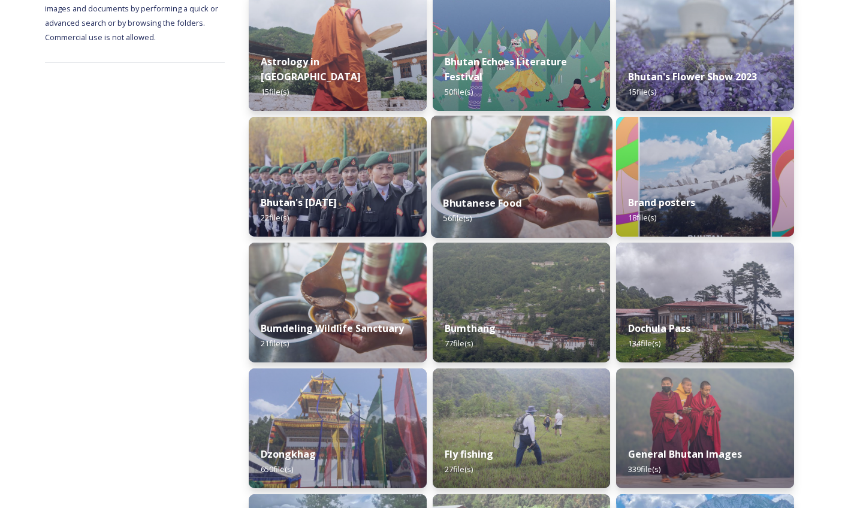
scroll to position [208, 0]
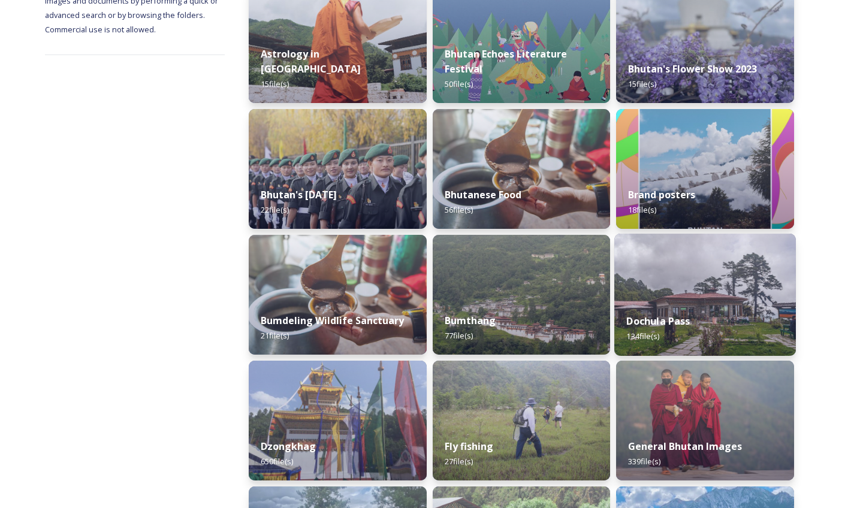
click at [676, 322] on strong "Dochula Pass" at bounding box center [658, 320] width 63 height 13
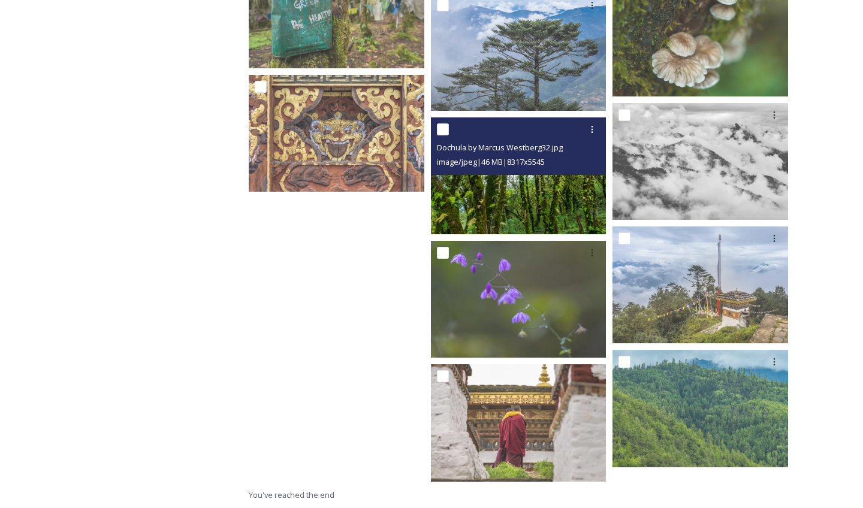
scroll to position [6031, 0]
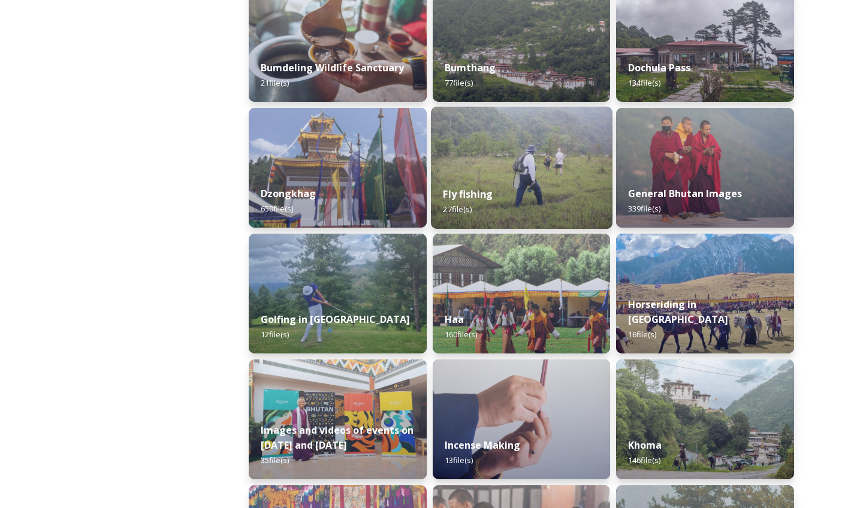
scroll to position [474, 0]
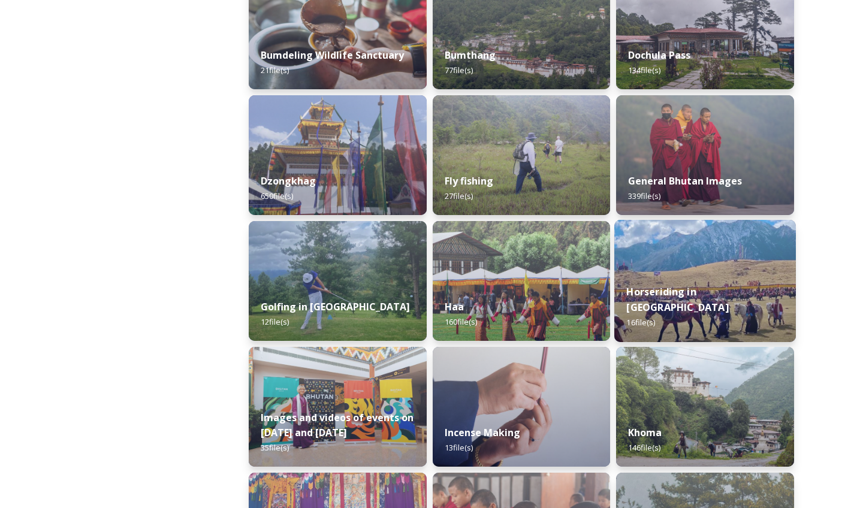
click at [655, 296] on div "Horseriding in Bhutan 16 file(s)" at bounding box center [705, 307] width 182 height 69
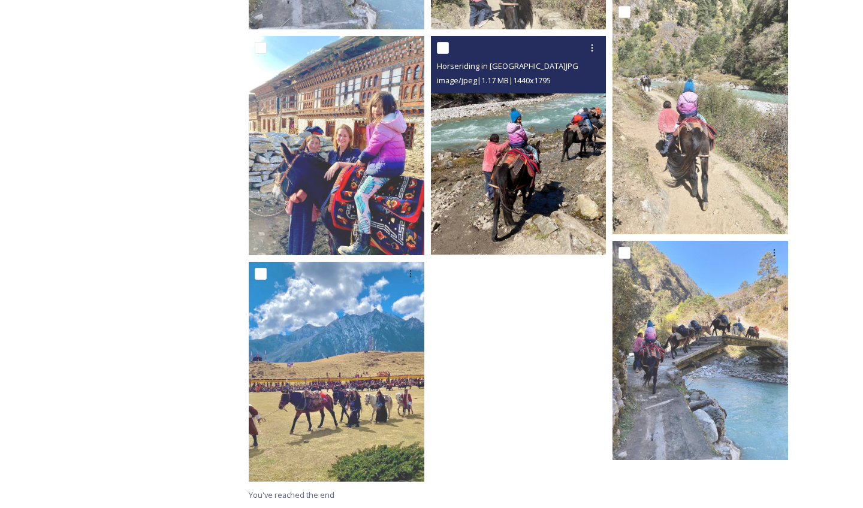
scroll to position [846, 0]
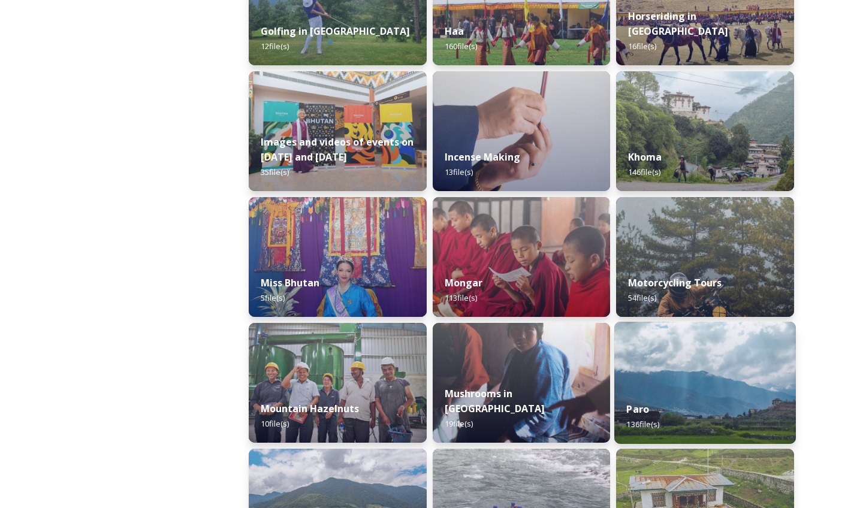
scroll to position [761, 0]
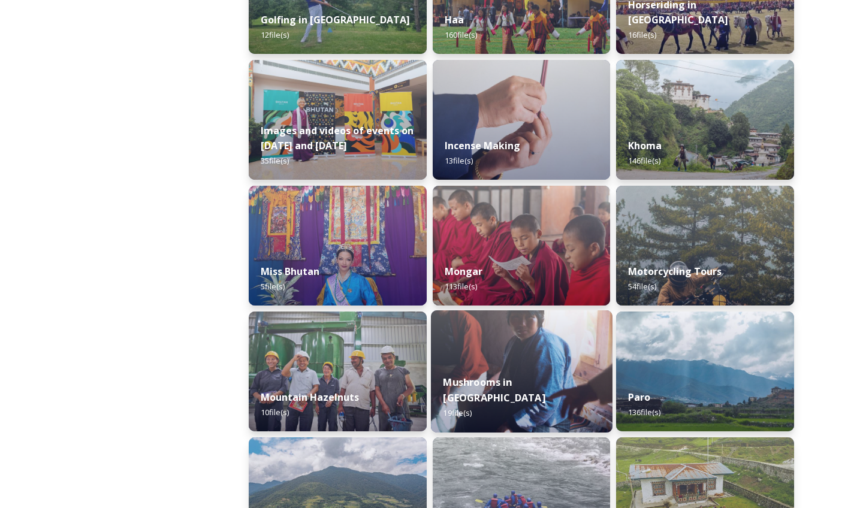
click at [559, 406] on div "Mushrooms in Bhutan 19 file(s)" at bounding box center [522, 397] width 182 height 69
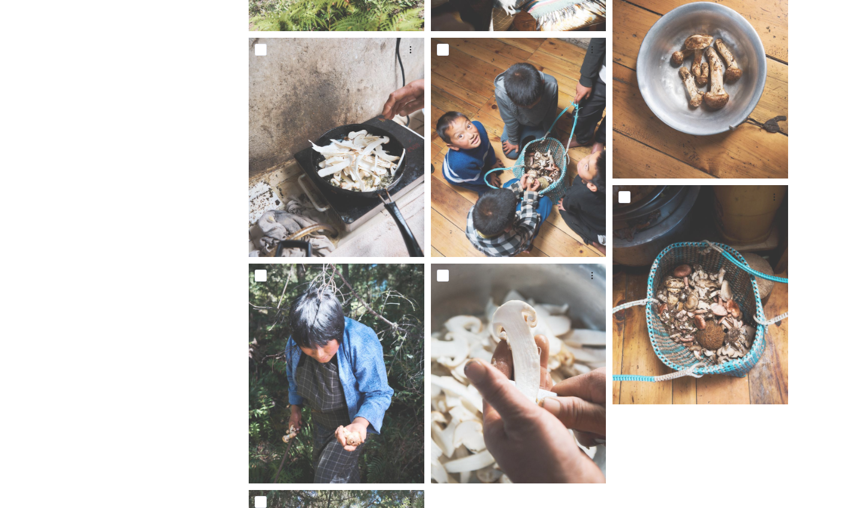
scroll to position [1021, 0]
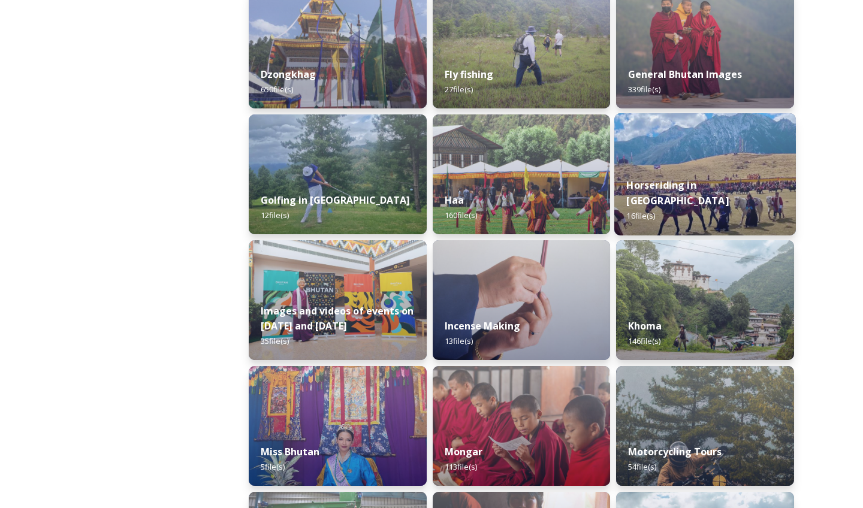
scroll to position [582, 0]
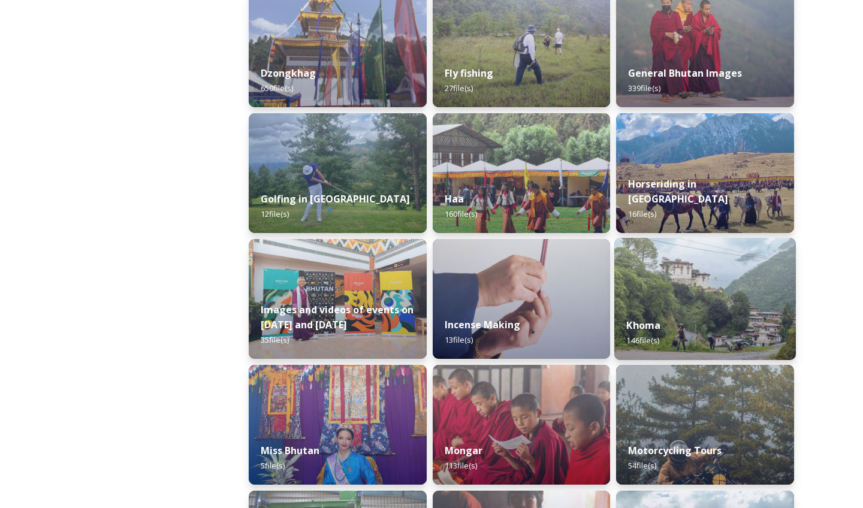
click at [667, 323] on div "Khoma 146 file(s)" at bounding box center [705, 332] width 182 height 55
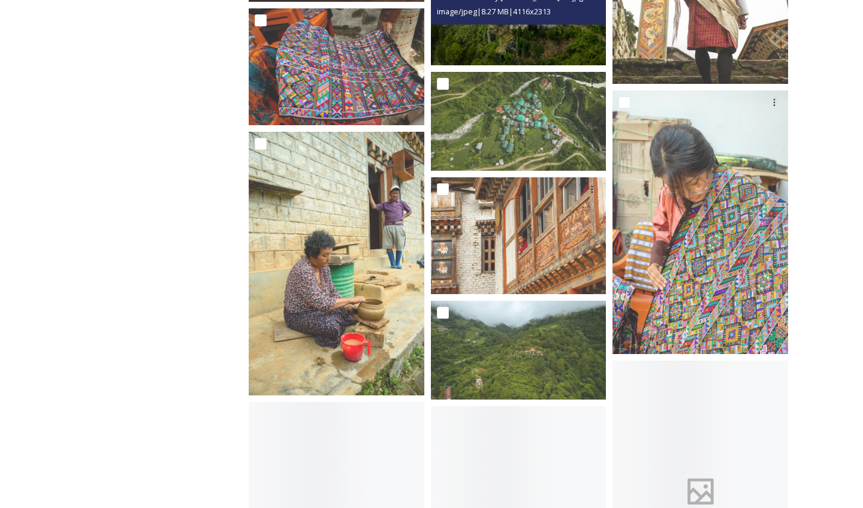
scroll to position [2956, 0]
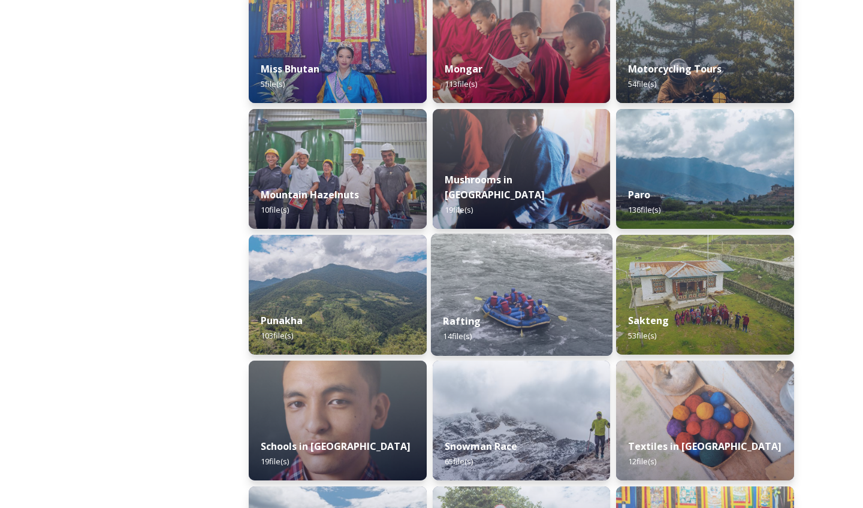
scroll to position [982, 0]
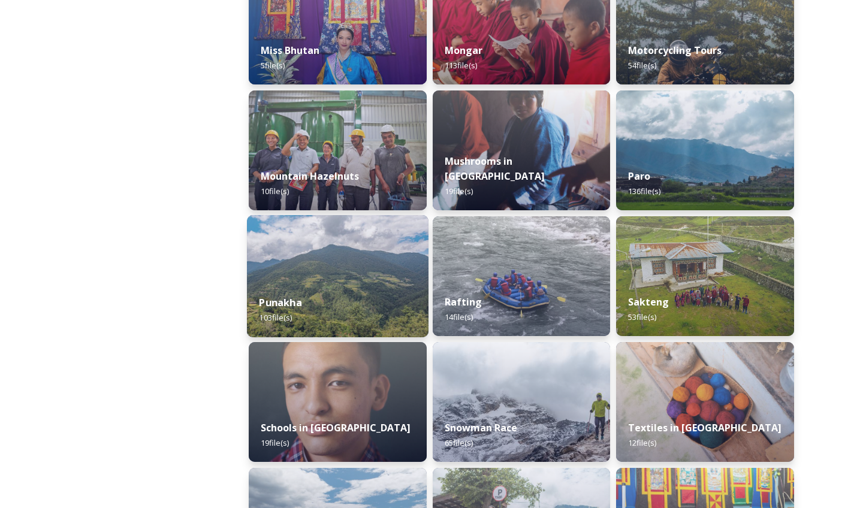
click at [370, 254] on img at bounding box center [338, 276] width 182 height 122
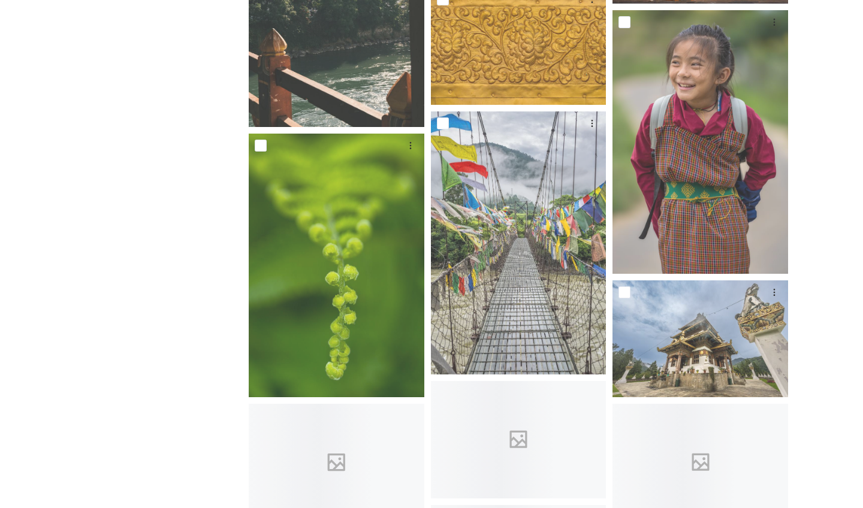
scroll to position [2016, 0]
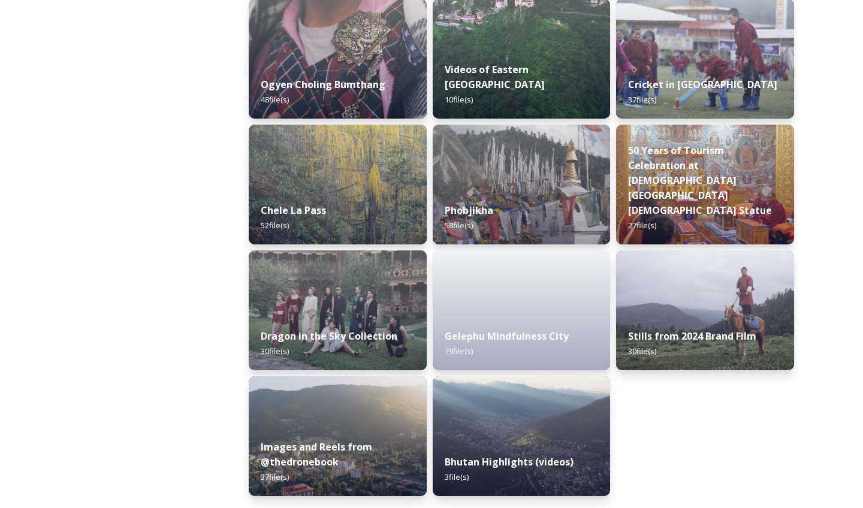
scroll to position [1954, 0]
click at [695, 320] on div "Stills from 2024 Brand Film 30 file(s)" at bounding box center [705, 344] width 182 height 55
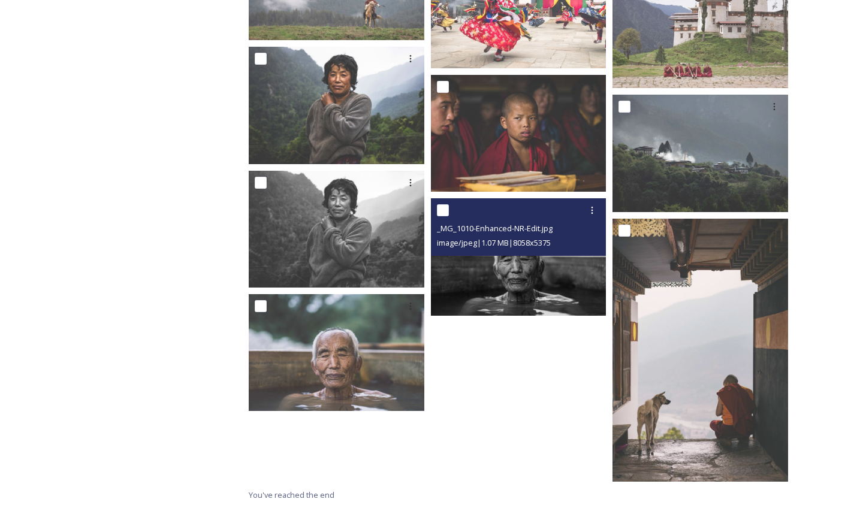
scroll to position [1142, 0]
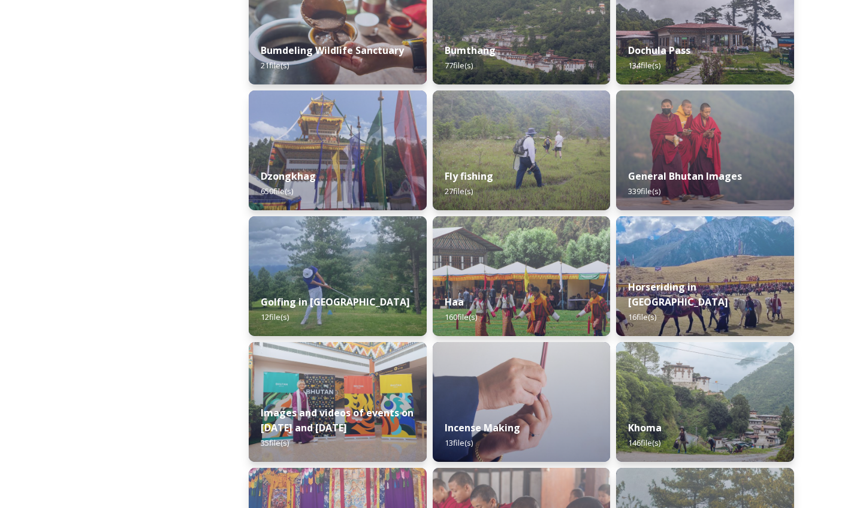
scroll to position [487, 0]
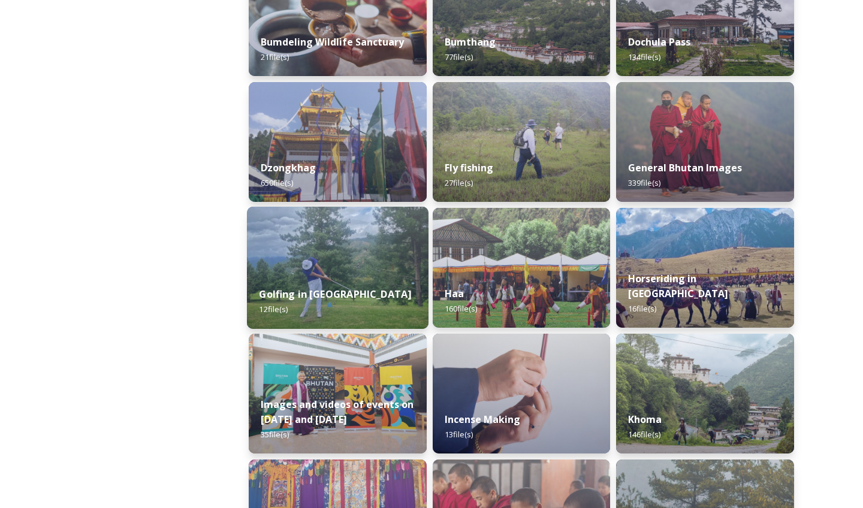
click at [353, 272] on img at bounding box center [338, 268] width 182 height 122
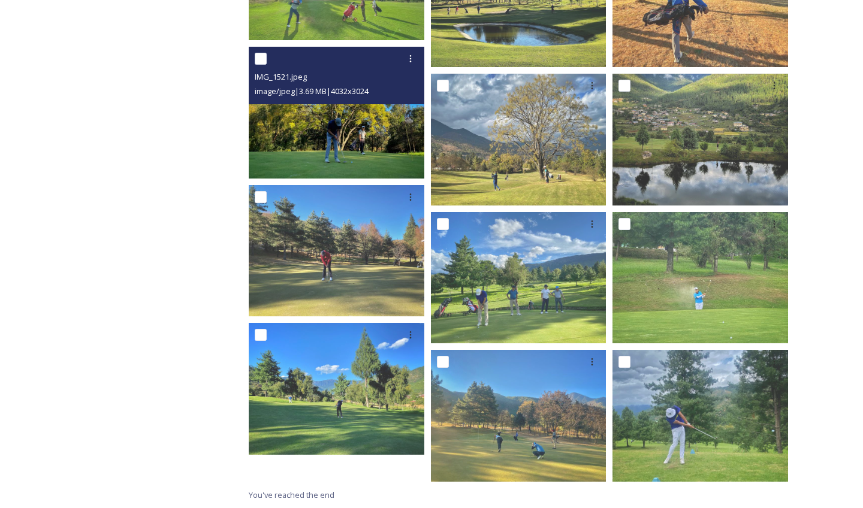
scroll to position [292, 0]
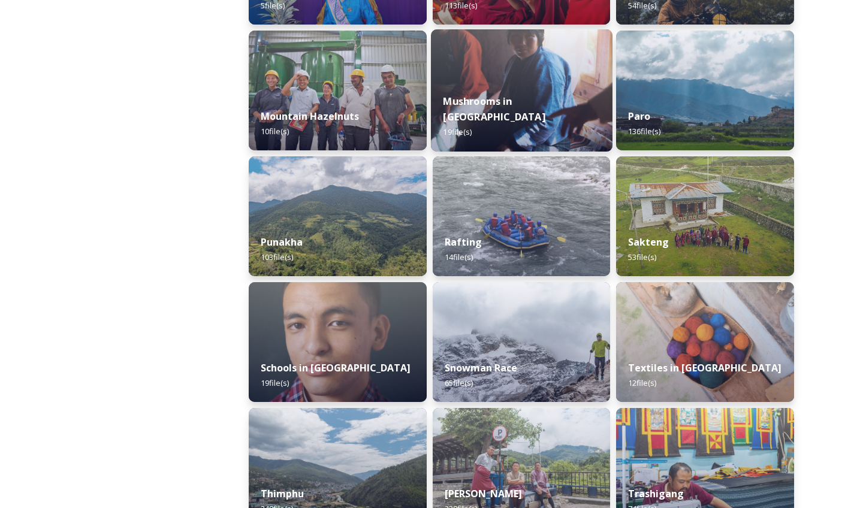
scroll to position [1048, 0]
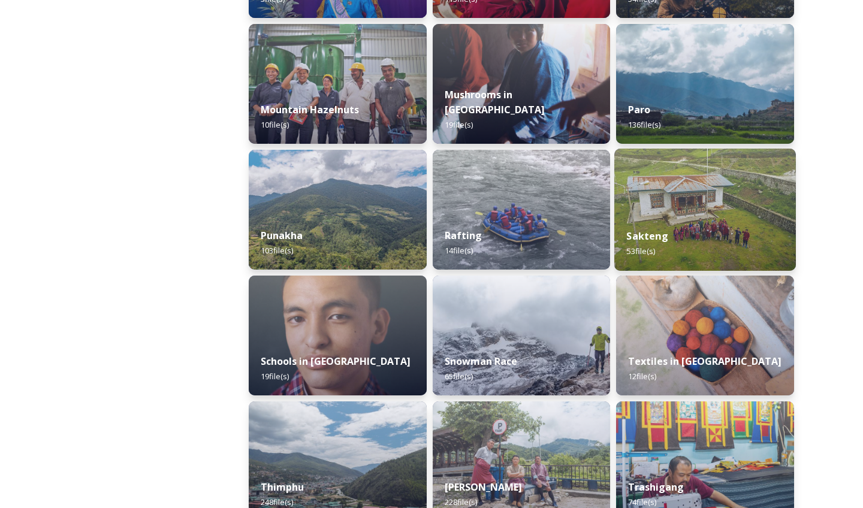
click at [683, 232] on div "Sakteng 53 file(s)" at bounding box center [705, 243] width 182 height 55
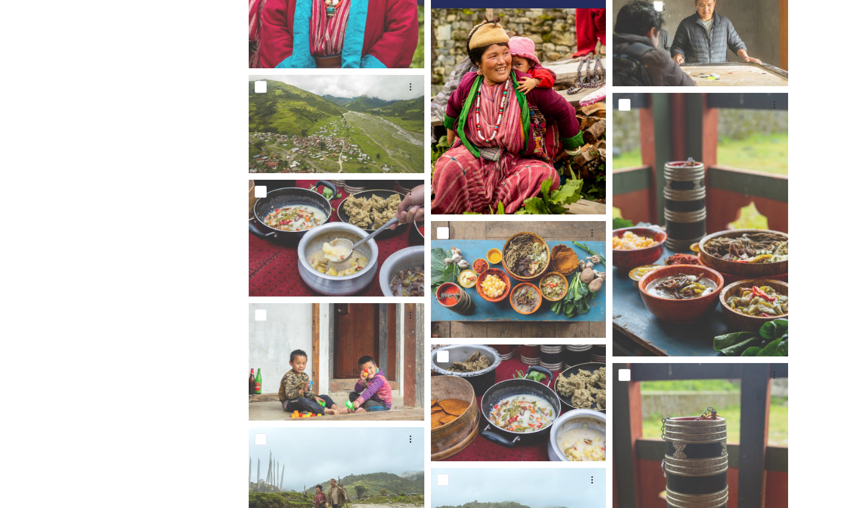
scroll to position [749, 0]
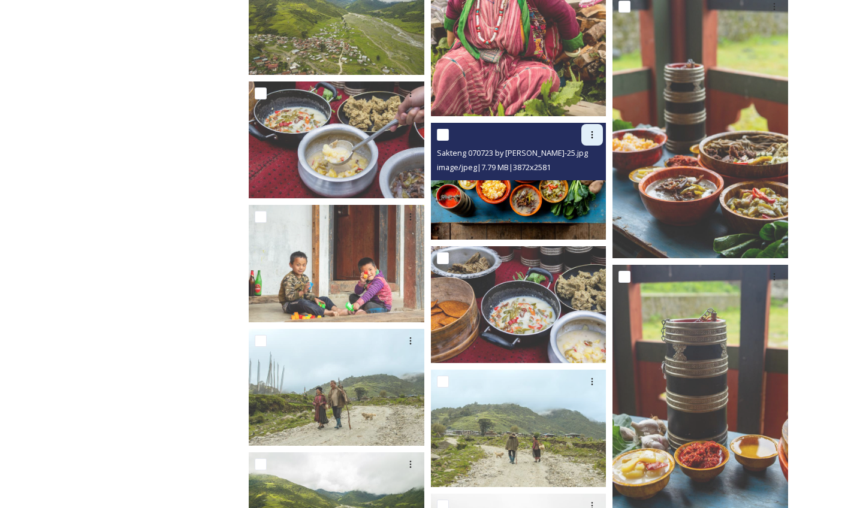
click at [594, 134] on icon at bounding box center [592, 135] width 10 height 10
click at [565, 179] on span "Download" at bounding box center [577, 184] width 37 height 11
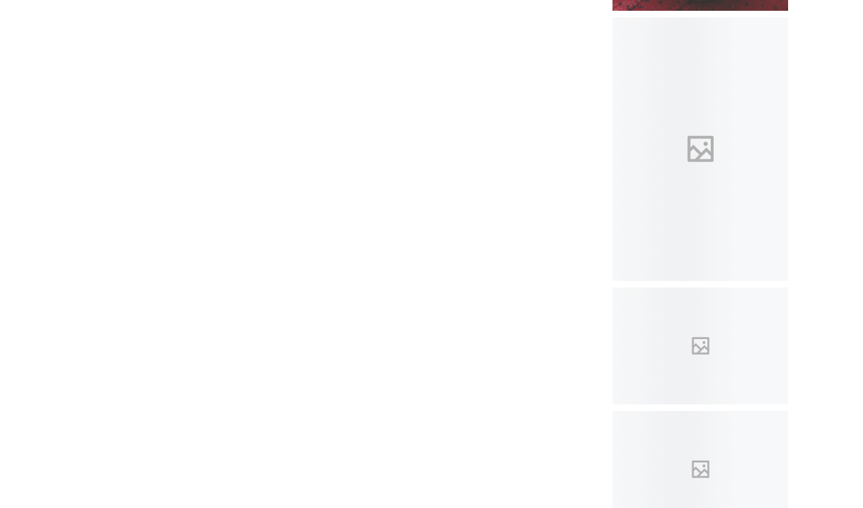
scroll to position [3129, 0]
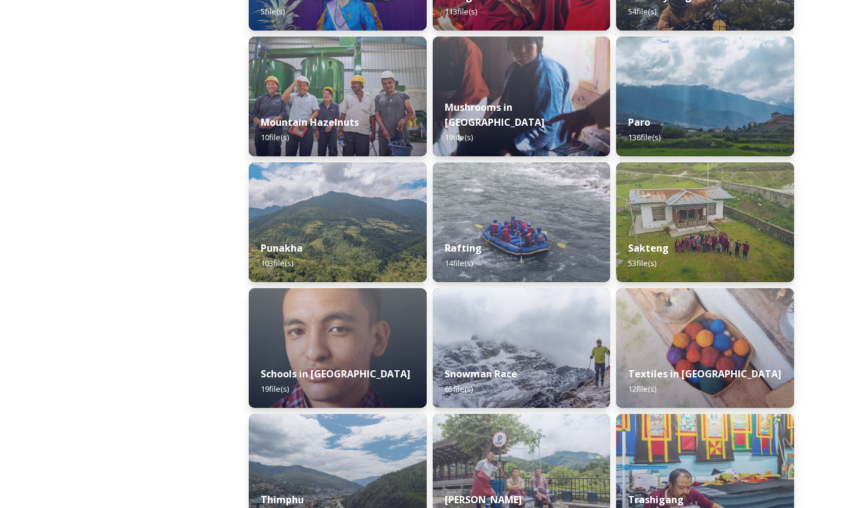
scroll to position [1115, 0]
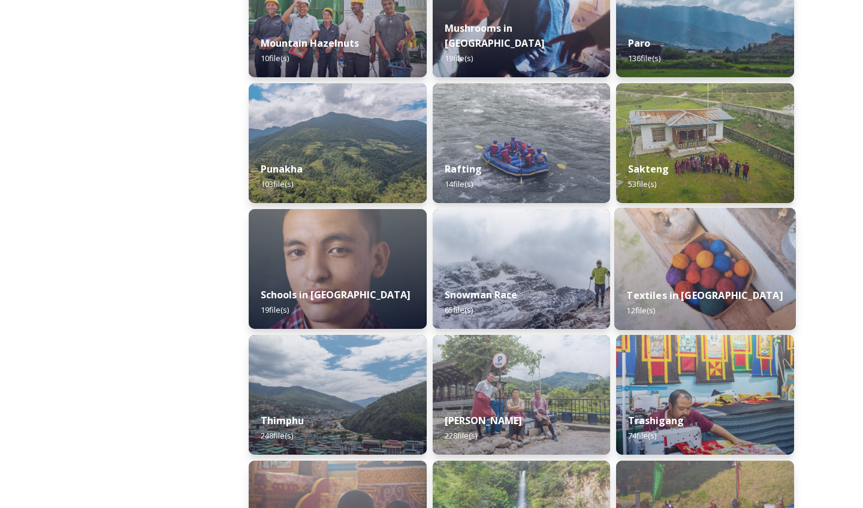
click at [682, 277] on div "Textiles in Bhutan 12 file(s)" at bounding box center [705, 303] width 182 height 55
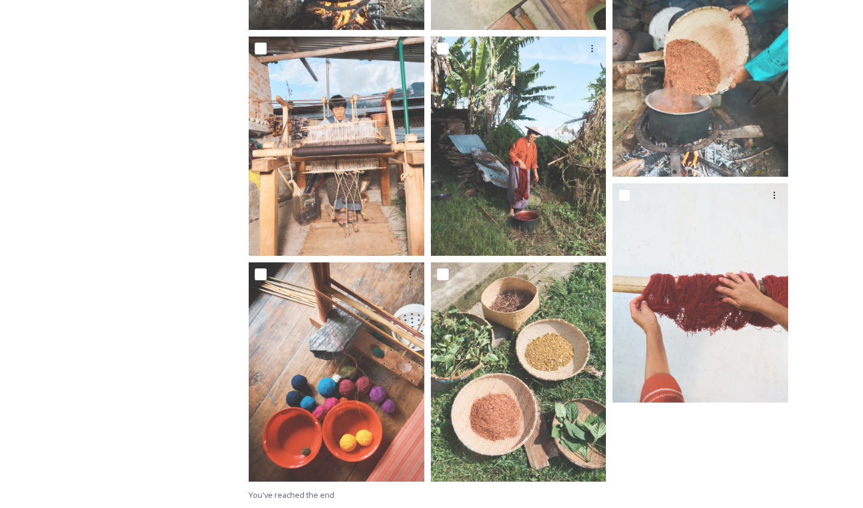
scroll to position [643, 0]
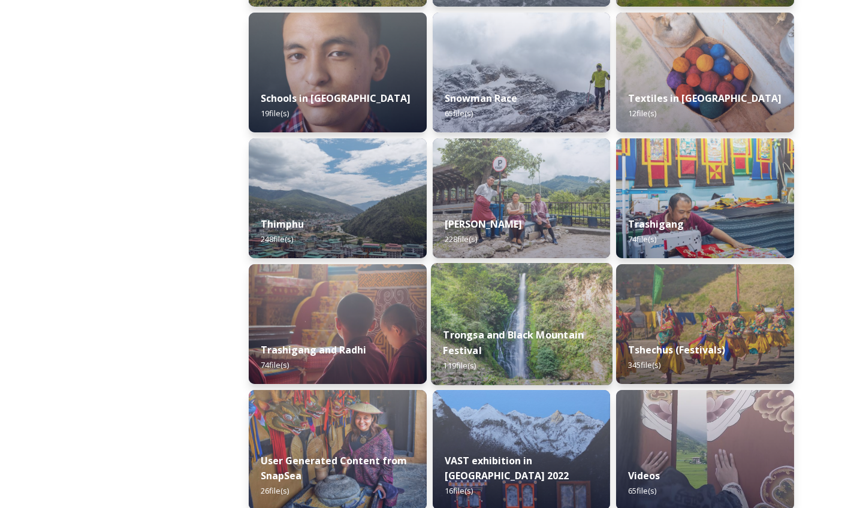
scroll to position [1314, 0]
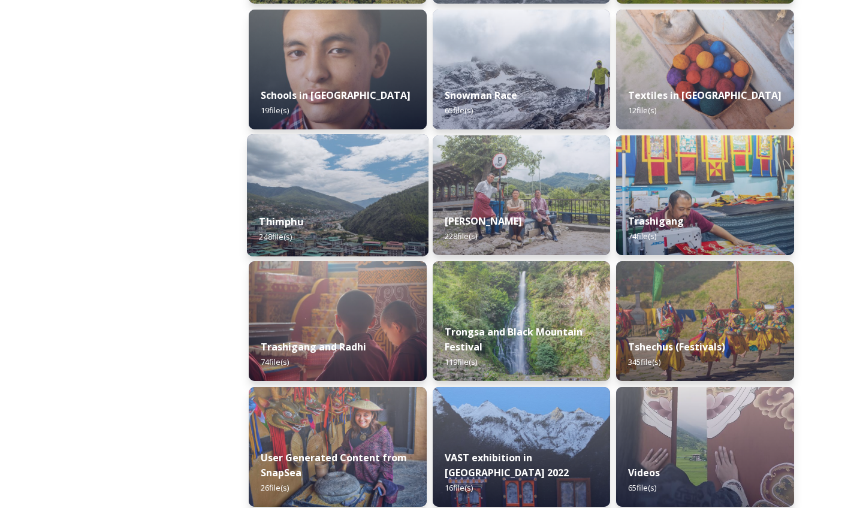
click at [349, 201] on img at bounding box center [338, 195] width 182 height 122
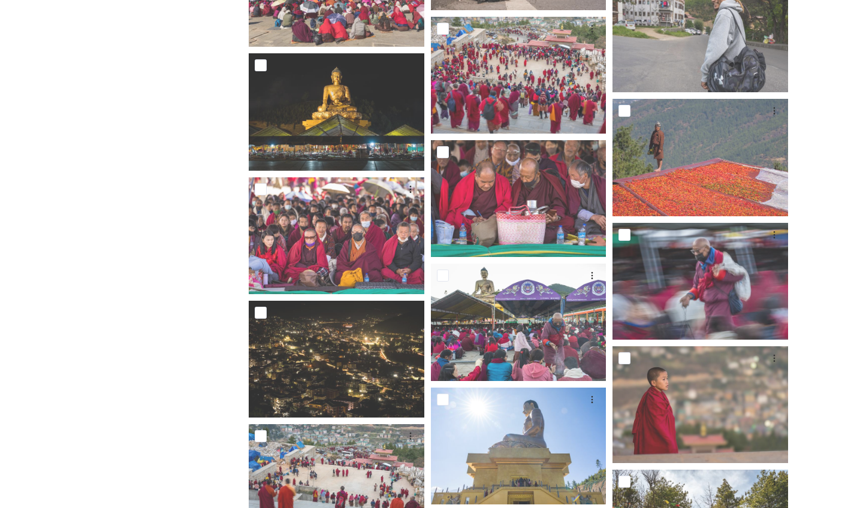
scroll to position [4557, 0]
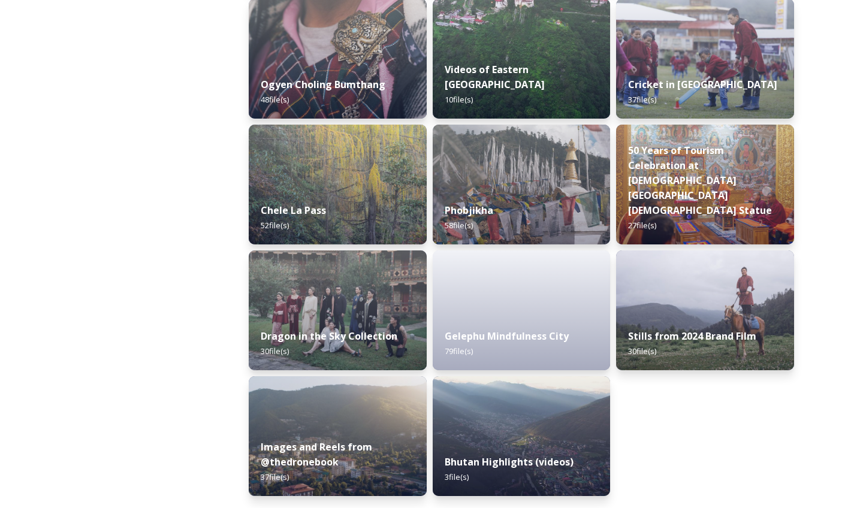
scroll to position [1954, 0]
click at [373, 84] on strong "Ogyen Choling Bumthang" at bounding box center [322, 84] width 127 height 13
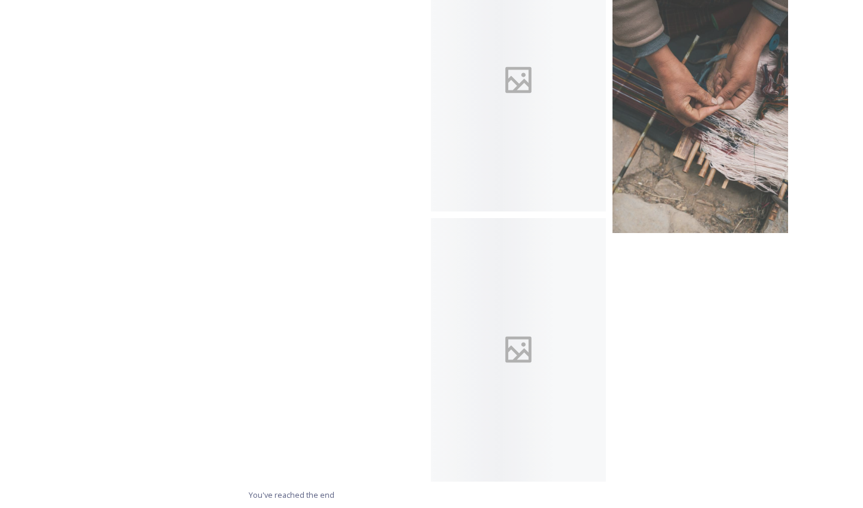
scroll to position [4012, 0]
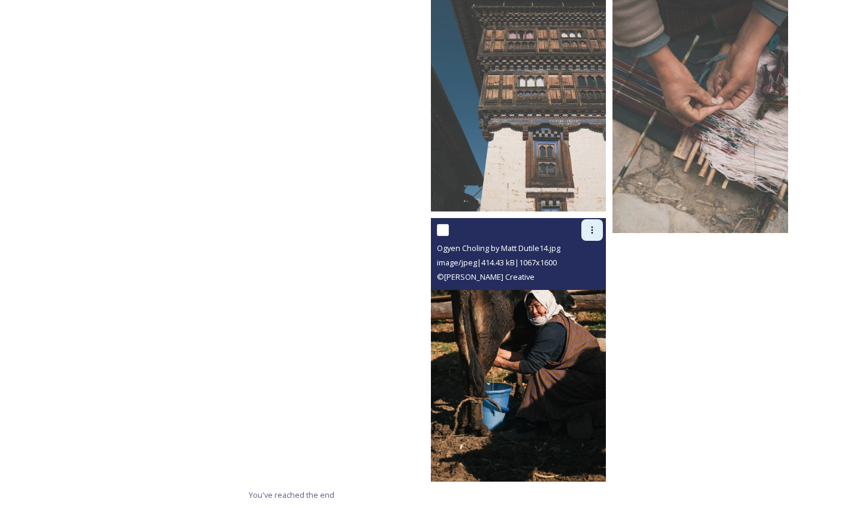
click at [593, 232] on icon at bounding box center [592, 230] width 10 height 10
click at [593, 277] on span "Download" at bounding box center [577, 279] width 37 height 11
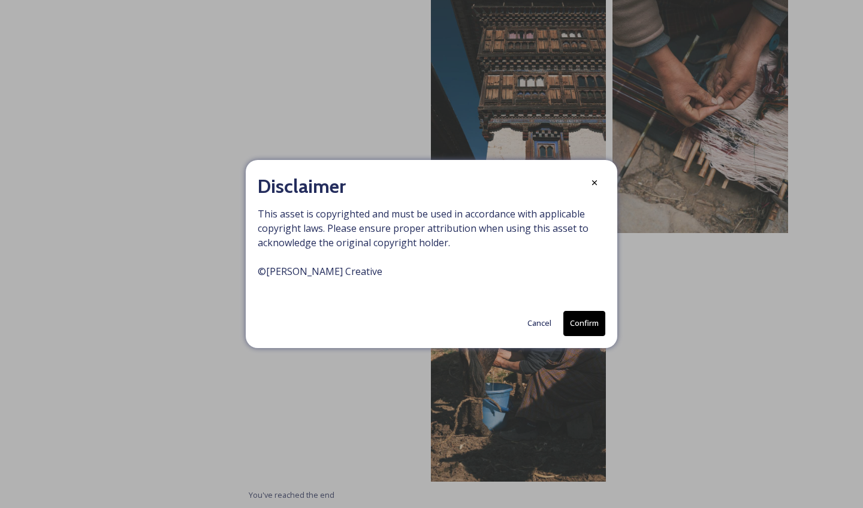
click at [573, 322] on button "Confirm" at bounding box center [584, 323] width 42 height 25
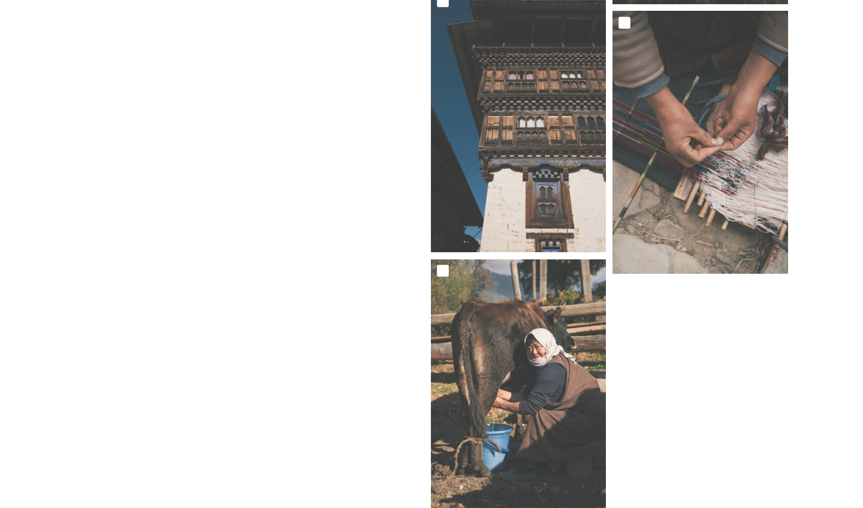
scroll to position [3858, 0]
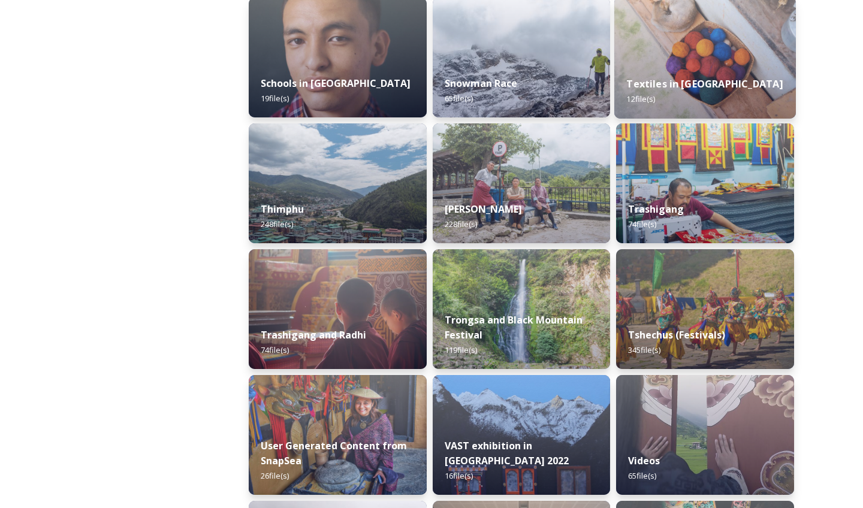
scroll to position [1329, 0]
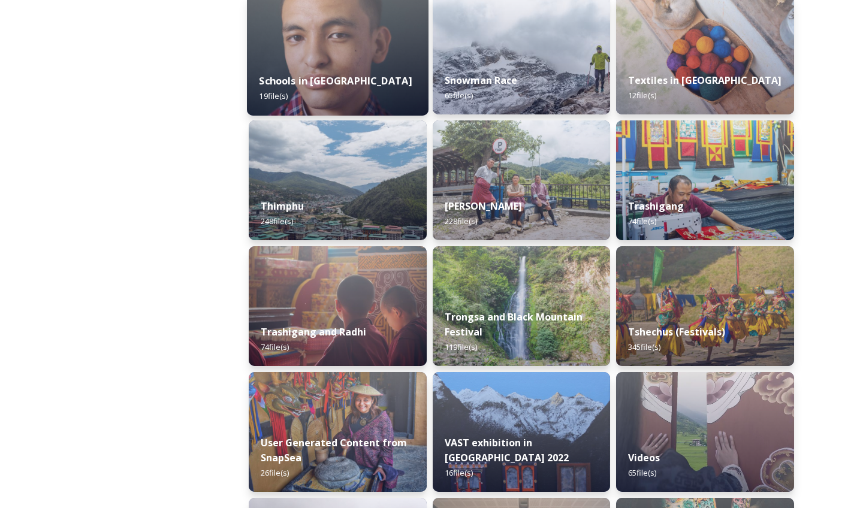
click at [346, 87] on strong "Schools in [GEOGRAPHIC_DATA]" at bounding box center [335, 80] width 153 height 13
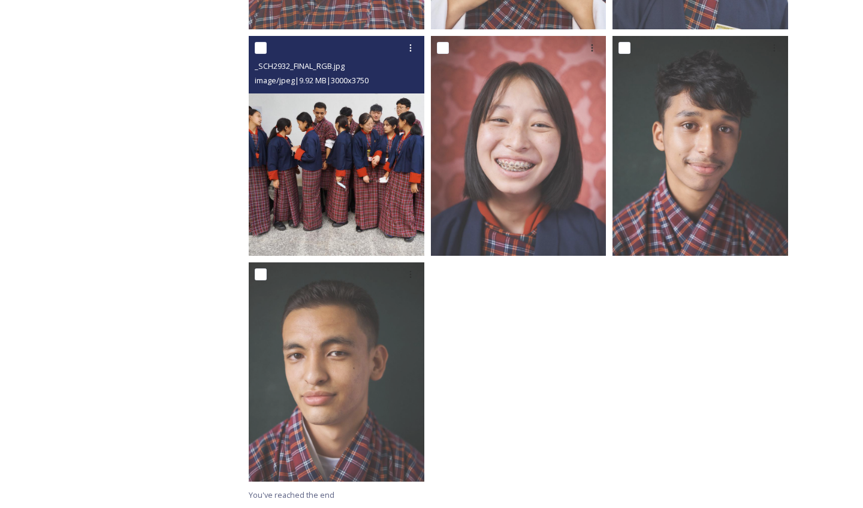
scroll to position [1321, 0]
